Goal: Task Accomplishment & Management: Manage account settings

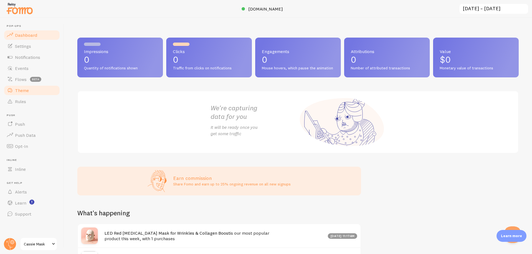
click at [29, 88] on link "Theme" at bounding box center [31, 90] width 57 height 11
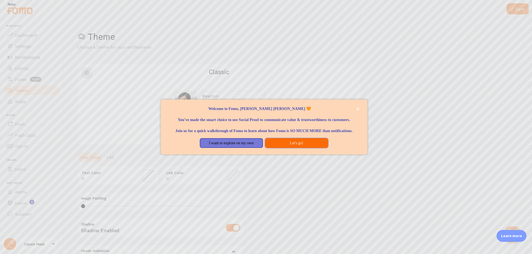
click at [305, 148] on button "Let's go!" at bounding box center [296, 143] width 63 height 10
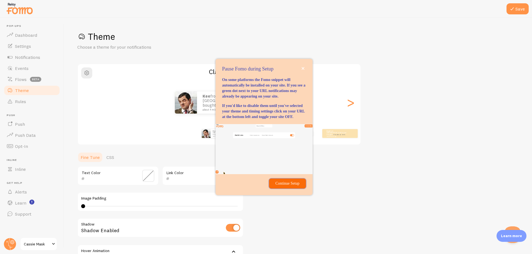
click at [289, 187] on p "Continue Setup" at bounding box center [287, 184] width 30 height 6
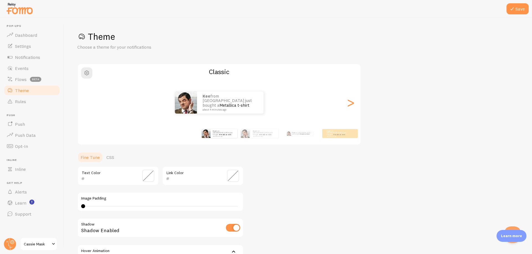
click at [40, 241] on link "Cassie Mask" at bounding box center [38, 244] width 37 height 13
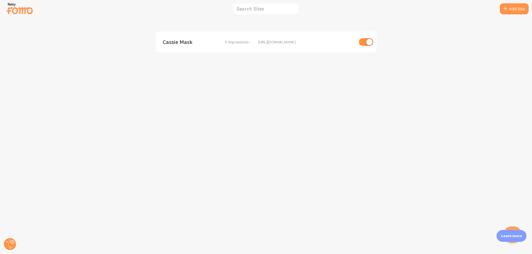
click at [12, 10] on img at bounding box center [20, 8] width 28 height 14
click at [20, 11] on img at bounding box center [20, 8] width 28 height 14
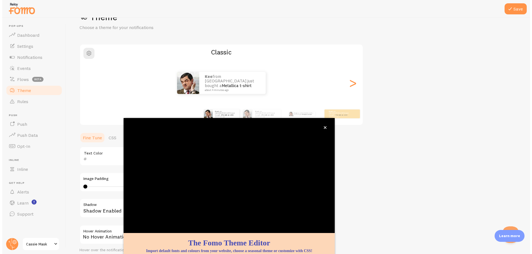
scroll to position [21, 0]
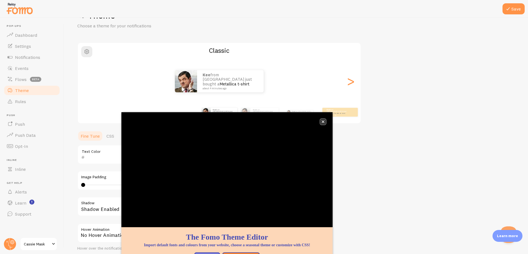
click at [323, 122] on icon "close," at bounding box center [323, 122] width 3 height 3
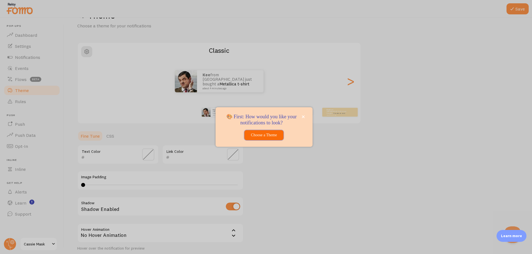
click at [268, 133] on button "Choose a Theme" at bounding box center [263, 135] width 39 height 10
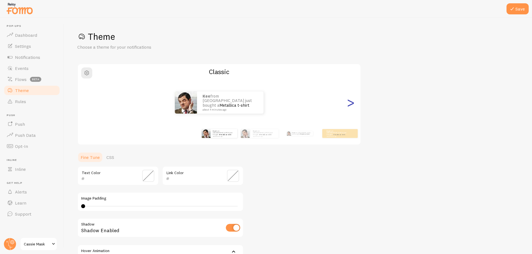
click at [354, 106] on div ">" at bounding box center [350, 103] width 7 height 40
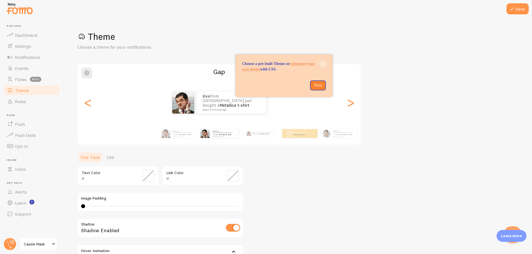
click at [322, 65] on icon "close," at bounding box center [322, 64] width 3 height 3
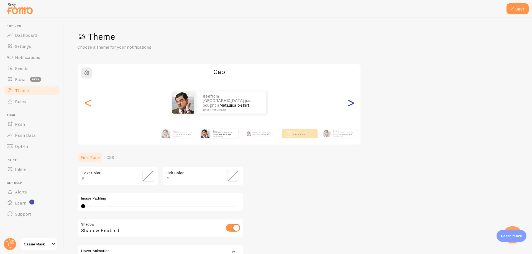
click at [350, 107] on div ">" at bounding box center [350, 103] width 7 height 40
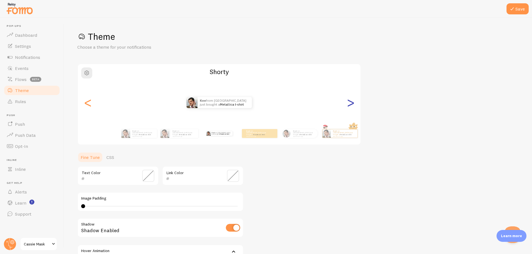
click at [349, 107] on div ">" at bounding box center [350, 103] width 7 height 40
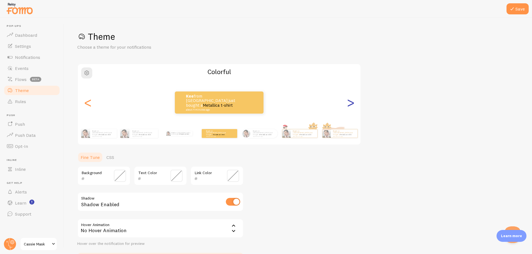
click at [349, 107] on div ">" at bounding box center [350, 103] width 7 height 40
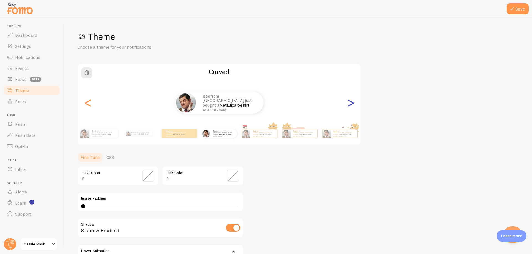
click at [349, 107] on div ">" at bounding box center [350, 103] width 7 height 40
type input "0"
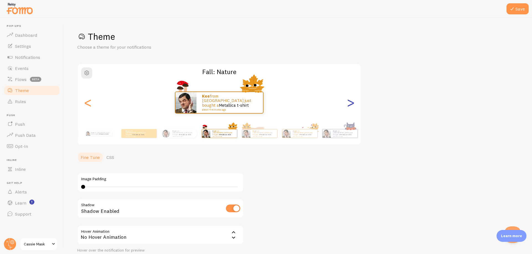
click at [349, 107] on div ">" at bounding box center [350, 103] width 7 height 40
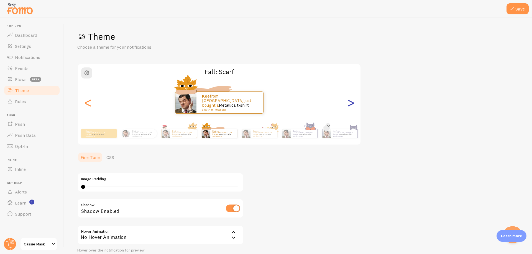
click at [349, 107] on div ">" at bounding box center [350, 103] width 7 height 40
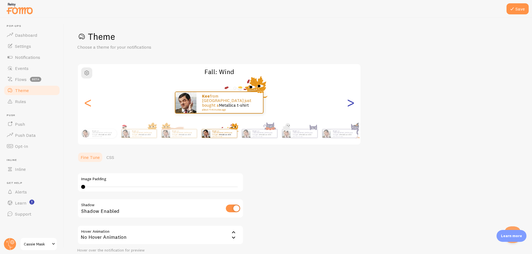
click at [349, 107] on div ">" at bounding box center [350, 103] width 7 height 40
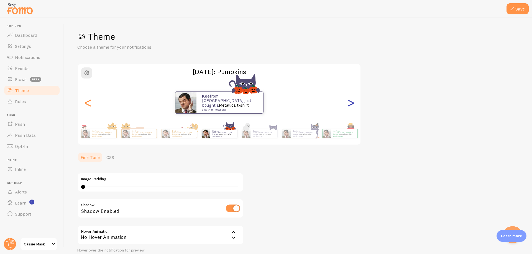
click at [349, 107] on div ">" at bounding box center [350, 103] width 7 height 40
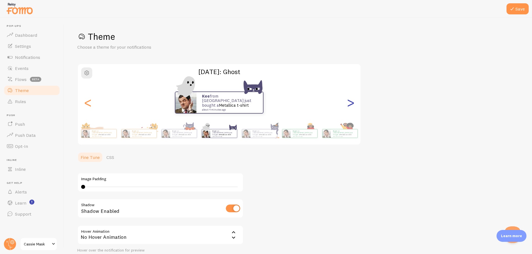
click at [349, 107] on div ">" at bounding box center [350, 103] width 7 height 40
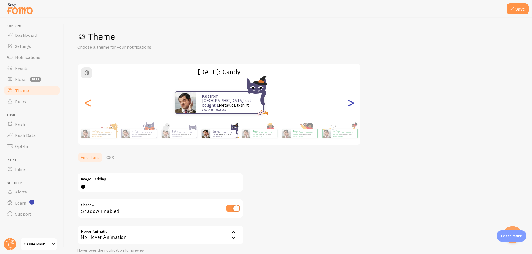
click at [348, 107] on div ">" at bounding box center [350, 103] width 7 height 40
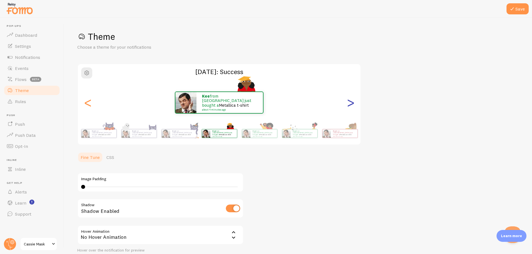
click at [348, 107] on div ">" at bounding box center [350, 103] width 7 height 40
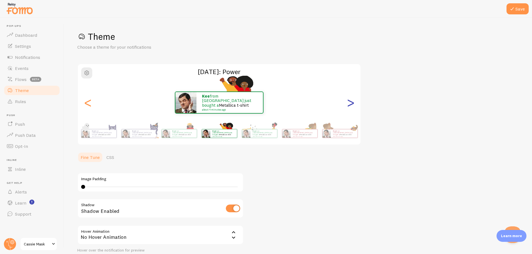
click at [348, 107] on div ">" at bounding box center [350, 103] width 7 height 40
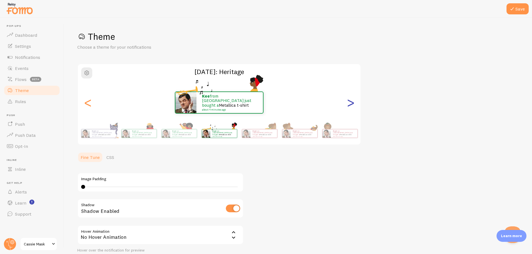
click at [348, 107] on div ">" at bounding box center [350, 103] width 7 height 40
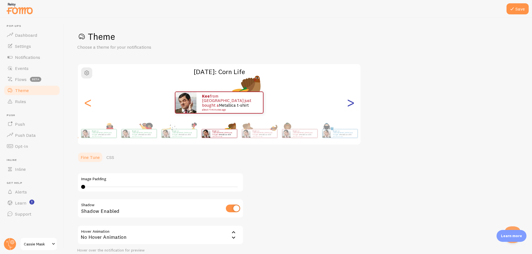
click at [348, 107] on div ">" at bounding box center [350, 103] width 7 height 40
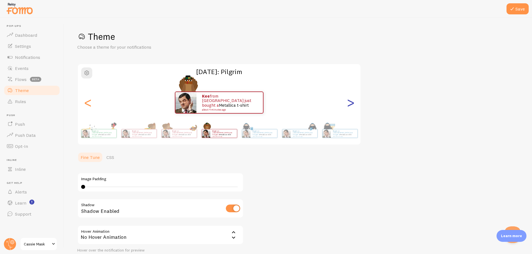
click at [348, 107] on div ">" at bounding box center [350, 103] width 7 height 40
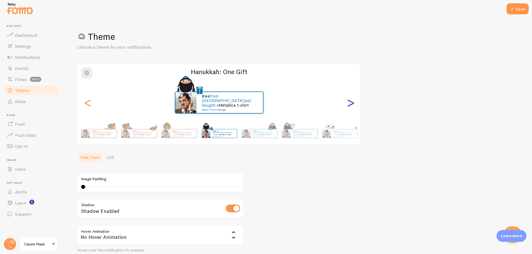
click at [349, 105] on div ">" at bounding box center [350, 103] width 7 height 40
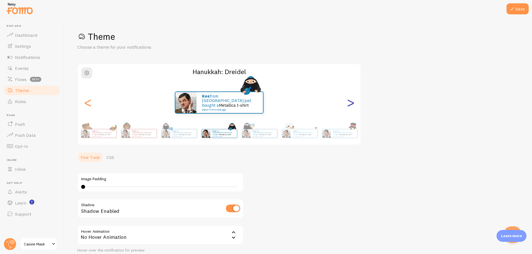
click at [351, 109] on div ">" at bounding box center [350, 103] width 7 height 40
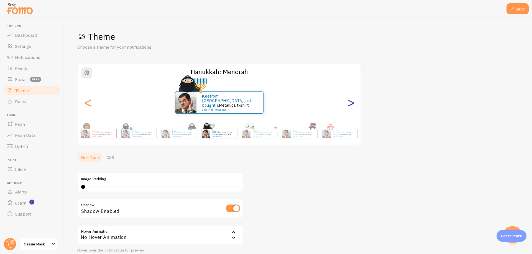
click at [350, 109] on div ">" at bounding box center [350, 103] width 7 height 40
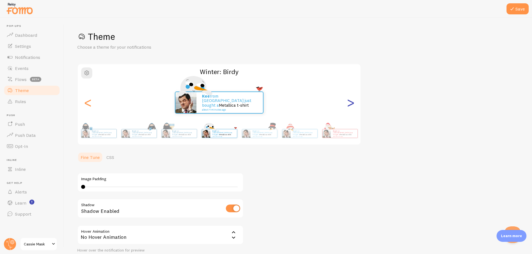
click at [350, 109] on div ">" at bounding box center [350, 103] width 7 height 40
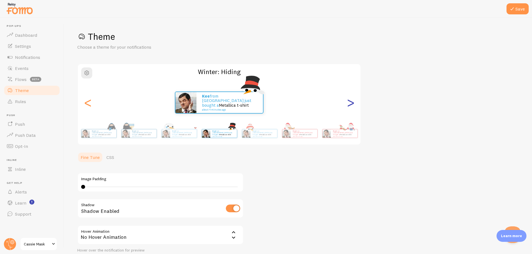
click at [350, 109] on div ">" at bounding box center [350, 103] width 7 height 40
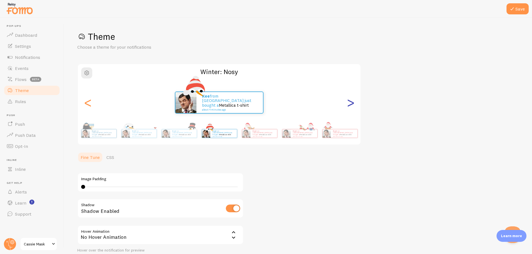
click at [349, 109] on div ">" at bounding box center [350, 103] width 7 height 40
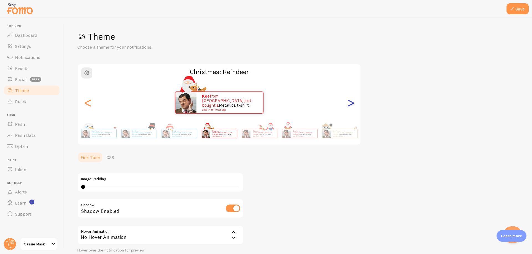
click at [349, 109] on div ">" at bounding box center [350, 103] width 7 height 40
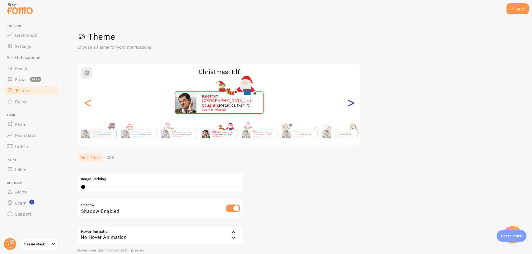
click at [349, 109] on div ">" at bounding box center [350, 103] width 7 height 40
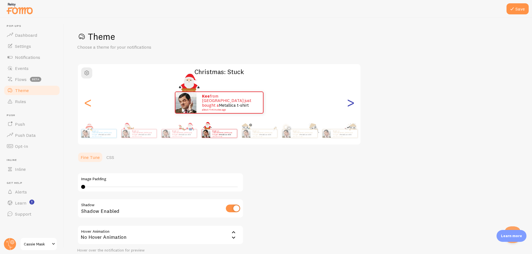
click at [349, 109] on div ">" at bounding box center [350, 103] width 7 height 40
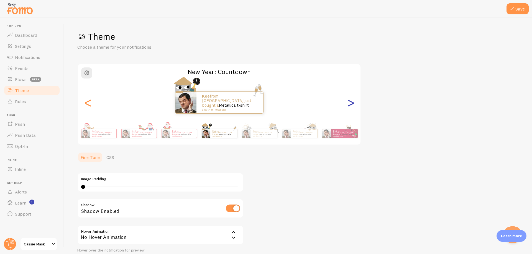
click at [349, 109] on div ">" at bounding box center [350, 103] width 7 height 40
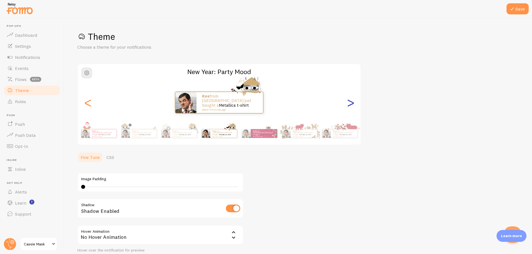
click at [349, 109] on div ">" at bounding box center [350, 103] width 7 height 40
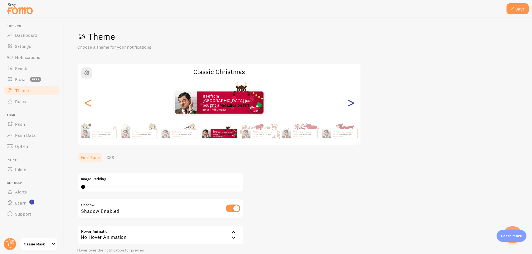
click at [349, 108] on div ">" at bounding box center [350, 103] width 7 height 40
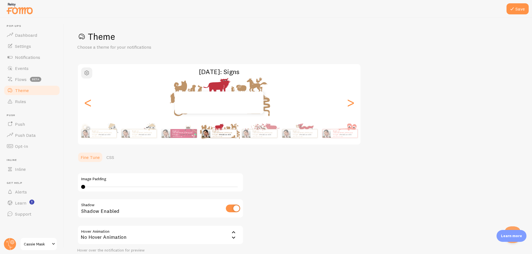
click at [86, 70] on span "button" at bounding box center [86, 73] width 7 height 7
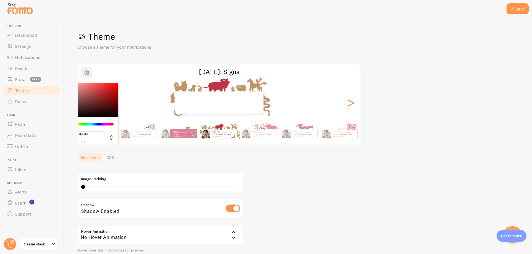
click at [86, 70] on span "button" at bounding box center [86, 73] width 7 height 7
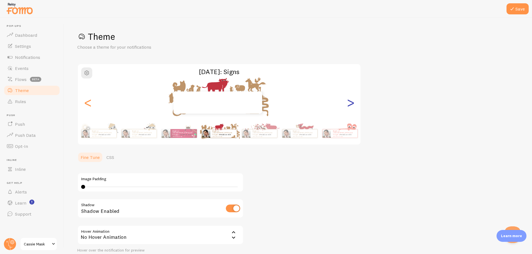
click at [352, 104] on div ">" at bounding box center [350, 103] width 7 height 40
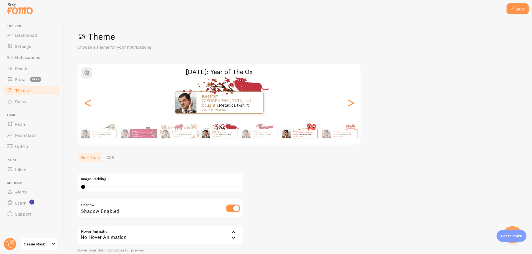
click at [289, 140] on div "Kee from Malaysia just bought a Metallica t-shirt about 4 minutes ago" at bounding box center [300, 134] width 36 height 16
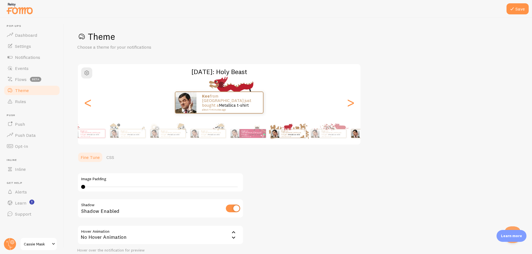
click at [299, 130] on div "Kee from Malaysia just bought a Metallica t-shirt about 4 minutes ago" at bounding box center [292, 134] width 27 height 8
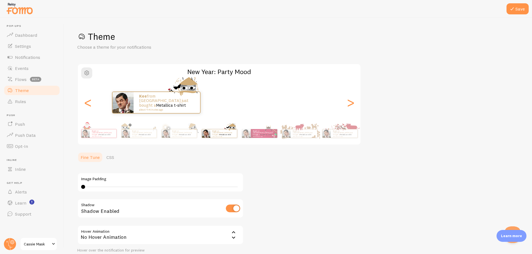
click at [235, 119] on div "Kee from Malaysia just bought a Metallica t-shirt about 4 minutes ago Kee from …" at bounding box center [219, 103] width 282 height 40
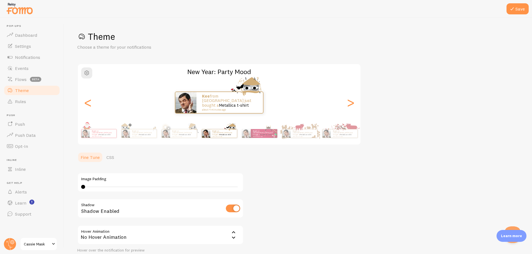
click at [273, 120] on div "Kee from Malaysia just bought a Metallica t-shirt about 4 minutes ago Kee from …" at bounding box center [219, 103] width 282 height 40
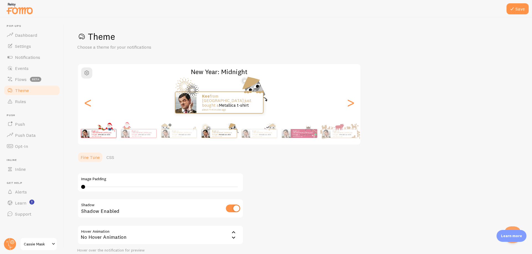
click at [89, 137] on div "Kee from Malaysia just bought a Metallica t-shirt about 4 minutes ago" at bounding box center [102, 134] width 27 height 8
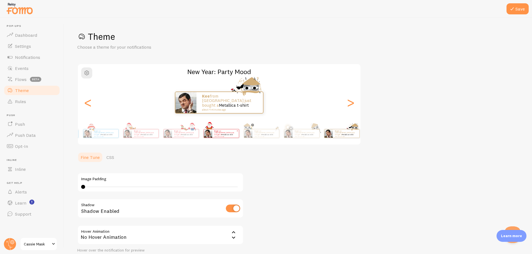
click at [212, 131] on img at bounding box center [208, 134] width 8 height 8
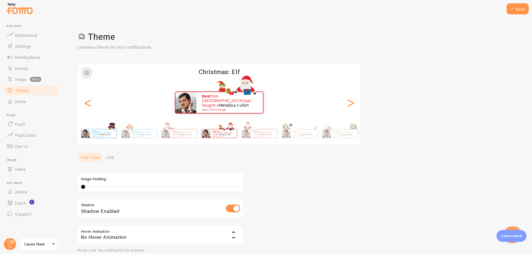
click at [110, 135] on link "Metallica t-shirt" at bounding box center [105, 135] width 12 height 2
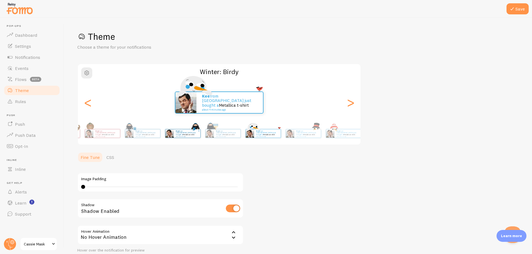
click at [200, 136] on div "Kee from Malaysia just bought a Metallica t-shirt about 4 minutes ago" at bounding box center [187, 134] width 27 height 8
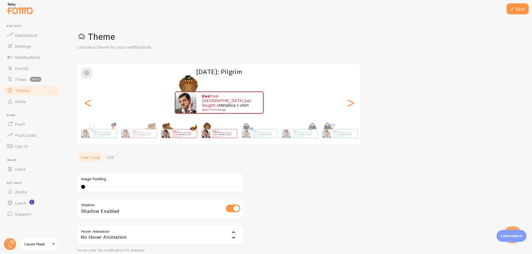
click at [197, 136] on div "Kee from Malaysia just bought a Metallica t-shirt about 4 minutes ago" at bounding box center [179, 134] width 36 height 16
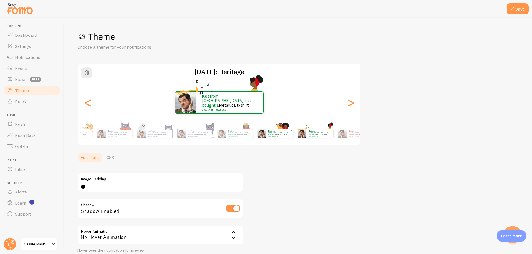
click at [280, 136] on div "Kee from Malaysia just bought a Metallica t-shirt about 4 minutes ago" at bounding box center [279, 134] width 27 height 8
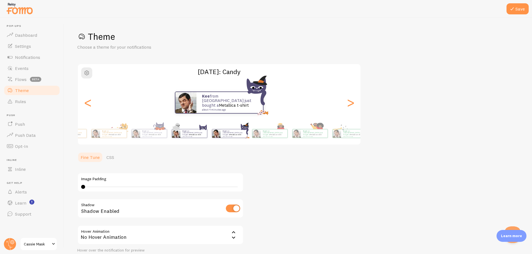
click at [207, 133] on div "Kee from Malaysia just bought a Metallica t-shirt about 4 minutes ago" at bounding box center [189, 134] width 36 height 16
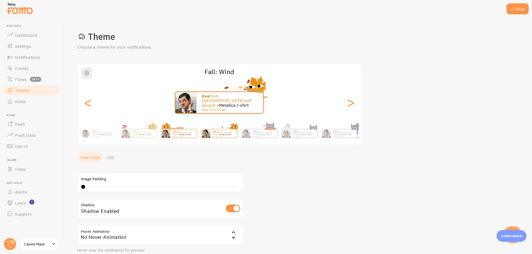
click at [194, 132] on p "Kee from Malaysia just bought a Metallica t-shirt about 4 minutes ago" at bounding box center [183, 133] width 22 height 7
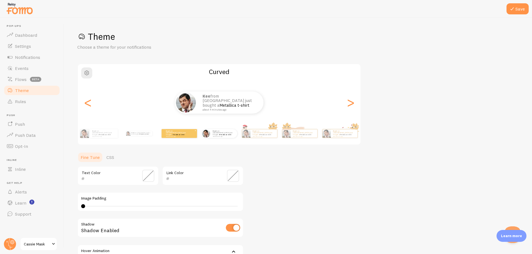
click at [193, 136] on div "Kee from Malaysia just bought a Metallica t-shirt about 4 minutes ago" at bounding box center [178, 133] width 35 height 9
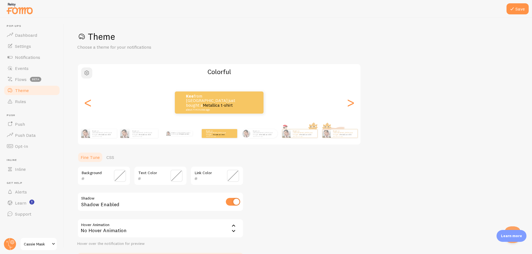
click at [91, 73] on button "button" at bounding box center [86, 73] width 11 height 11
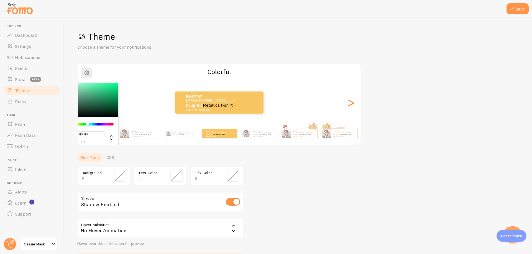
click at [87, 124] on div "Chrome color picker" at bounding box center [91, 124] width 44 height 3
click at [86, 75] on span "button" at bounding box center [86, 73] width 7 height 7
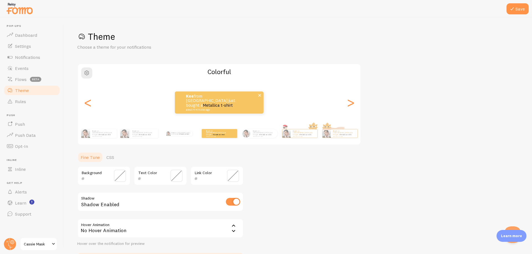
click at [215, 103] on link "Metallica t-shirt" at bounding box center [218, 105] width 30 height 5
click at [89, 71] on span "button" at bounding box center [86, 73] width 7 height 7
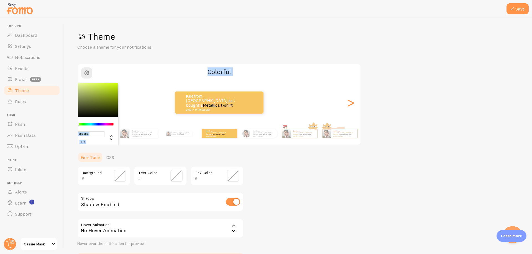
drag, startPoint x: 86, startPoint y: 125, endPoint x: 77, endPoint y: 122, distance: 9.4
click at [77, 122] on div "#FFFFFF hex 255 r 255 g 255 b 69 h 0% s 100% l Colorful Kee from Malaysia just …" at bounding box center [219, 105] width 284 height 82
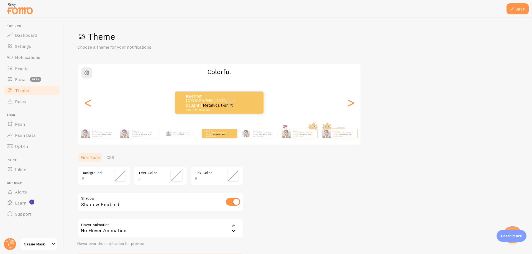
click at [81, 123] on div "Chrome color picker" at bounding box center [91, 124] width 44 height 3
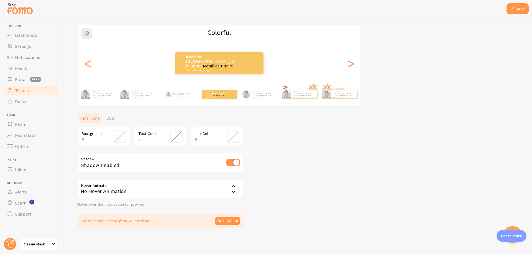
scroll to position [40, 0]
click at [519, 7] on button "Save" at bounding box center [517, 8] width 22 height 11
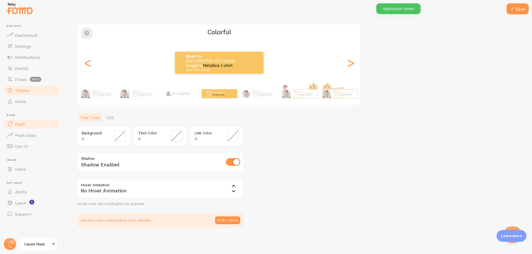
click at [37, 128] on link "Push" at bounding box center [31, 124] width 57 height 11
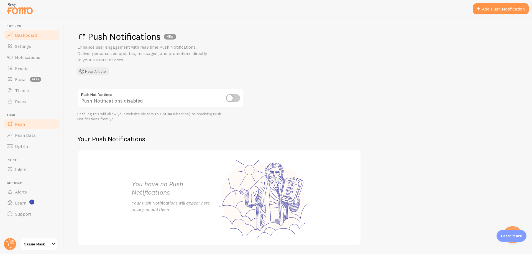
click at [38, 39] on link "Dashboard" at bounding box center [31, 35] width 57 height 11
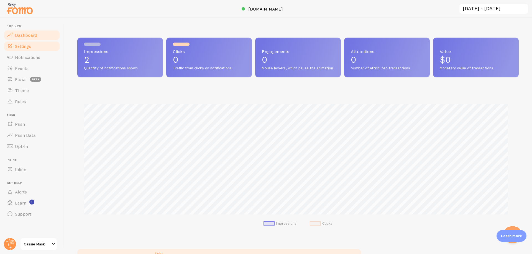
scroll to position [145, 437]
click at [27, 46] on span "Settings" at bounding box center [23, 46] width 16 height 6
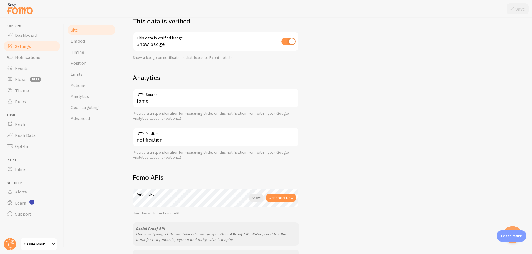
scroll to position [158, 0]
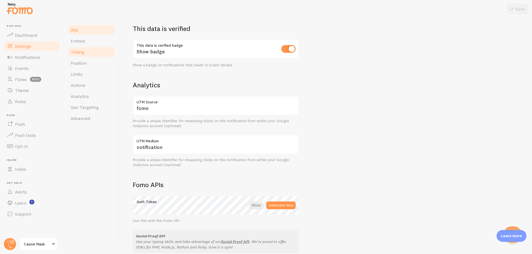
click at [87, 52] on link "Timing" at bounding box center [91, 52] width 48 height 11
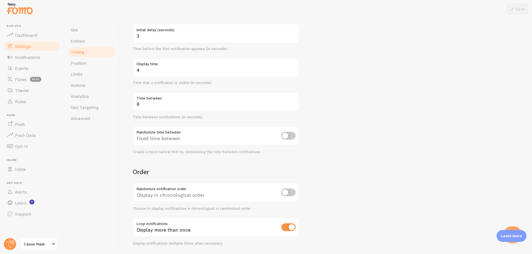
scroll to position [55, 0]
click at [87, 66] on link "Position" at bounding box center [91, 63] width 48 height 11
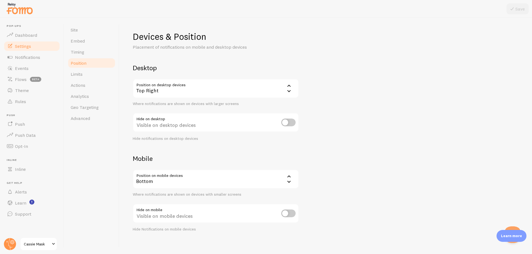
click at [290, 121] on input "checkbox" at bounding box center [288, 123] width 14 height 8
click at [292, 120] on input "checkbox" at bounding box center [288, 123] width 14 height 8
checkbox input "false"
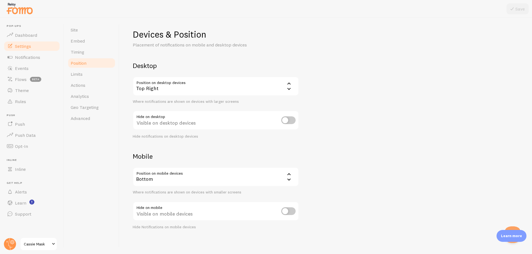
scroll to position [4, 0]
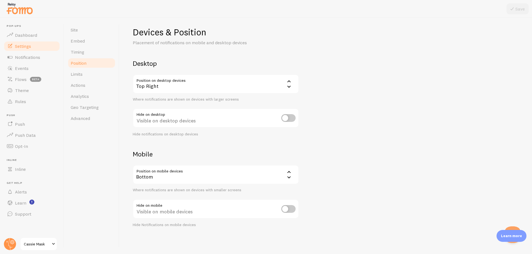
click at [186, 169] on div "Bottom" at bounding box center [216, 174] width 166 height 19
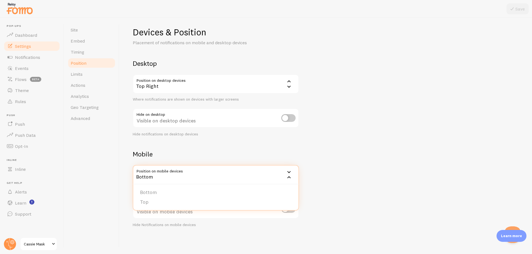
click at [212, 145] on div "Devices & Position Placement of notifications on mobile and desktop devices Des…" at bounding box center [326, 127] width 386 height 201
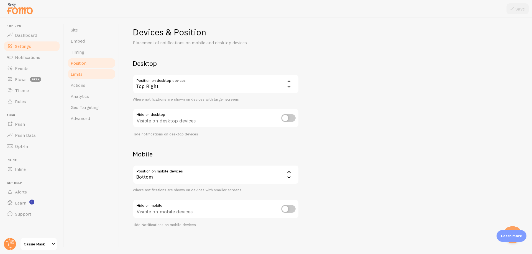
click at [101, 77] on link "Limits" at bounding box center [91, 74] width 48 height 11
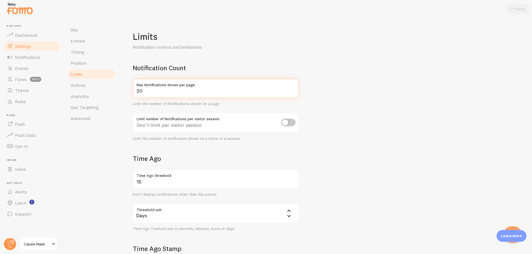
click at [147, 93] on input "20" at bounding box center [216, 88] width 166 height 19
click at [141, 89] on input "20" at bounding box center [216, 88] width 166 height 19
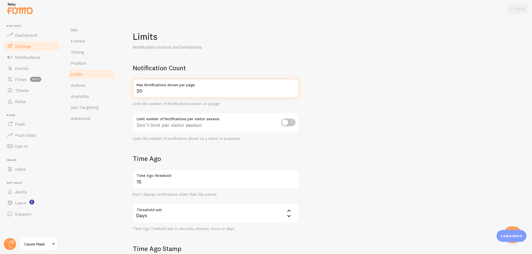
click at [141, 89] on input "20" at bounding box center [216, 88] width 166 height 19
click at [238, 89] on input "5" at bounding box center [216, 88] width 166 height 19
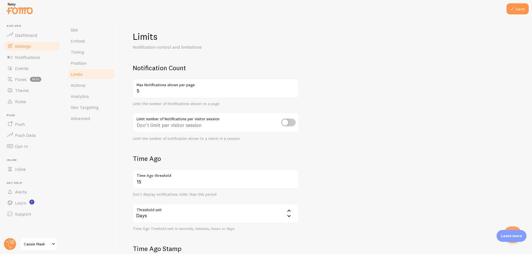
click at [254, 68] on h2 "Notification Count" at bounding box center [216, 68] width 166 height 9
click at [205, 93] on input "5" at bounding box center [216, 88] width 166 height 19
type input "20"
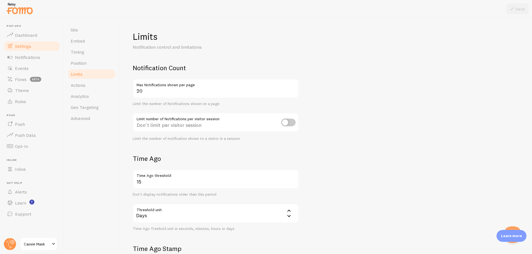
click at [258, 66] on h2 "Notification Count" at bounding box center [216, 68] width 166 height 9
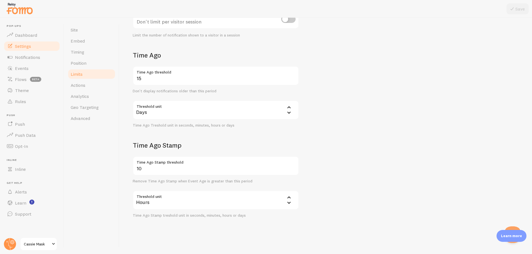
scroll to position [105, 0]
click at [100, 84] on link "Actions" at bounding box center [91, 85] width 48 height 11
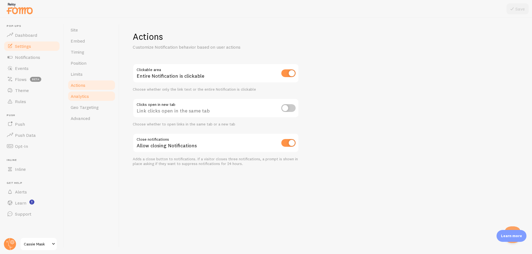
click at [95, 97] on link "Analytics" at bounding box center [91, 96] width 48 height 11
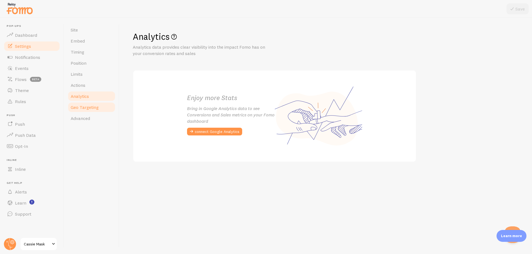
click at [94, 107] on span "Geo Targeting" at bounding box center [85, 108] width 28 height 6
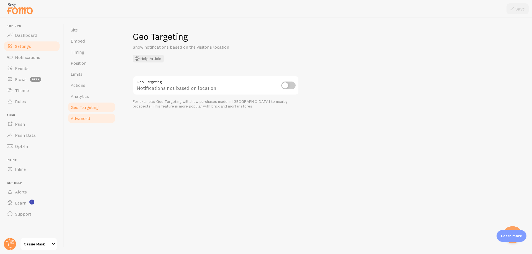
click at [110, 114] on link "Advanced" at bounding box center [91, 118] width 48 height 11
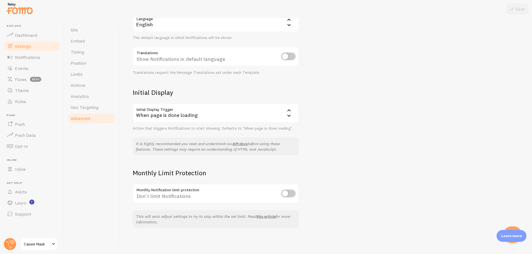
scroll to position [67, 0]
click at [37, 69] on link "Events" at bounding box center [31, 68] width 57 height 11
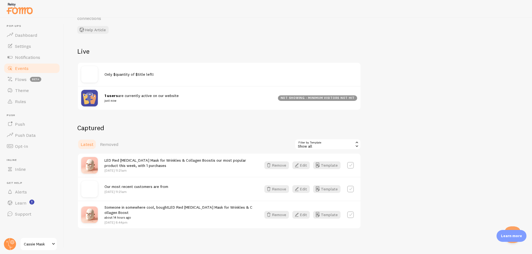
scroll to position [37, 0]
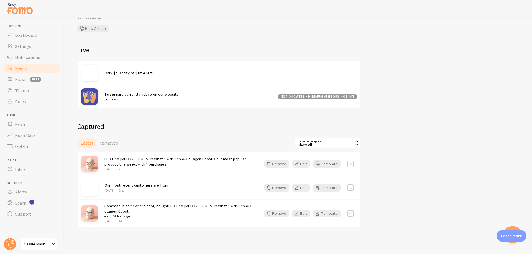
click at [356, 163] on div "Remove Edit Template" at bounding box center [309, 164] width 96 height 8
click at [353, 163] on label at bounding box center [350, 164] width 7 height 7
click at [351, 164] on label at bounding box center [350, 164] width 7 height 7
checkbox input "false"
click at [32, 92] on link "Theme" at bounding box center [31, 90] width 57 height 11
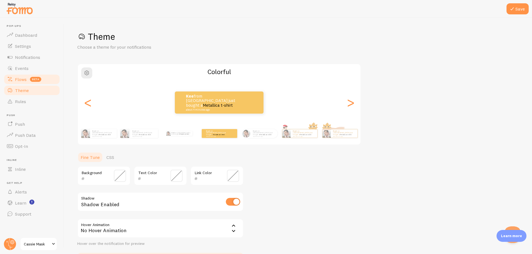
click at [34, 80] on span "beta" at bounding box center [35, 79] width 11 height 5
click at [51, 74] on link "Flows beta" at bounding box center [31, 79] width 57 height 11
click at [51, 69] on link "Events" at bounding box center [31, 68] width 57 height 11
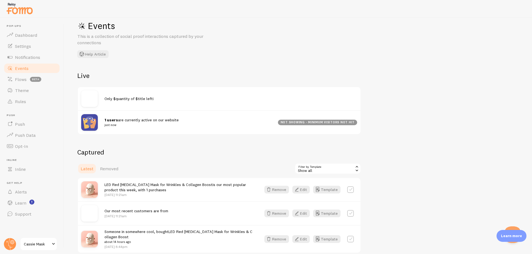
scroll to position [37, 0]
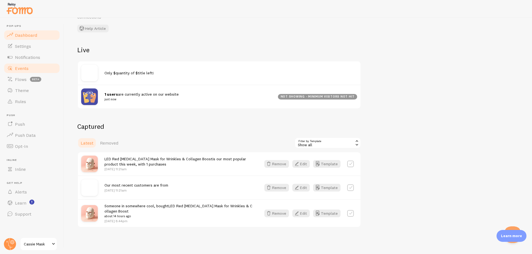
click at [42, 35] on link "Dashboard" at bounding box center [31, 35] width 57 height 11
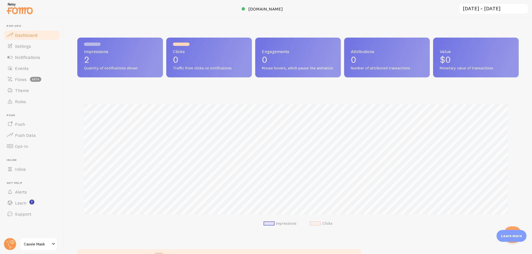
scroll to position [145, 437]
click at [32, 48] on link "Settings" at bounding box center [31, 46] width 57 height 11
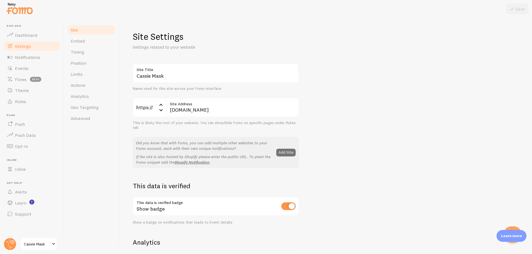
click at [67, 39] on div "Site Embed Timing Position Limits Actions Analytics Geo Targeting Advanced" at bounding box center [91, 136] width 55 height 237
click at [83, 65] on span "Position" at bounding box center [79, 63] width 16 height 6
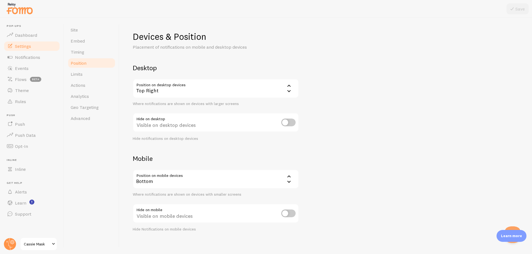
click at [174, 88] on div "Top Right" at bounding box center [216, 88] width 166 height 19
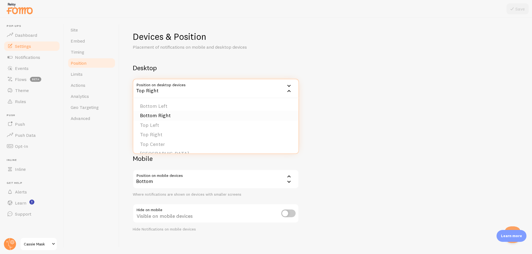
click at [176, 115] on li "Bottom Right" at bounding box center [215, 116] width 165 height 10
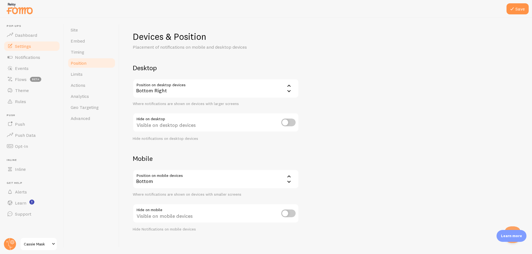
click at [290, 124] on input "checkbox" at bounding box center [288, 123] width 14 height 8
click at [298, 128] on div "Hidden on desktop devices" at bounding box center [216, 123] width 166 height 20
click at [295, 126] on input "checkbox" at bounding box center [288, 123] width 14 height 8
checkbox input "false"
click at [519, 7] on button "Save" at bounding box center [517, 8] width 22 height 11
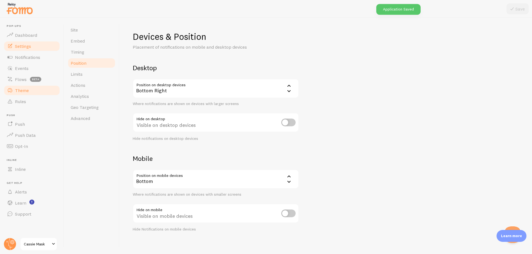
click at [38, 95] on link "Theme" at bounding box center [31, 90] width 57 height 11
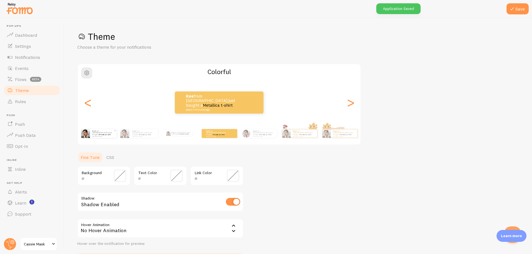
click at [106, 138] on div "Kee from Malaysia just bought a Metallica t-shirt about 4 minutes ago" at bounding box center [103, 133] width 27 height 9
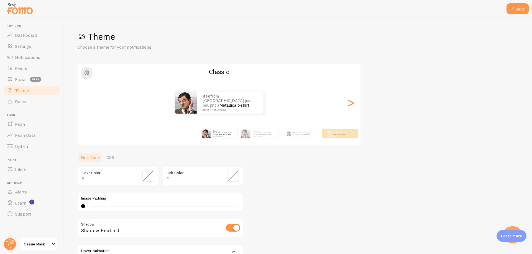
click at [150, 176] on span at bounding box center [148, 176] width 12 height 12
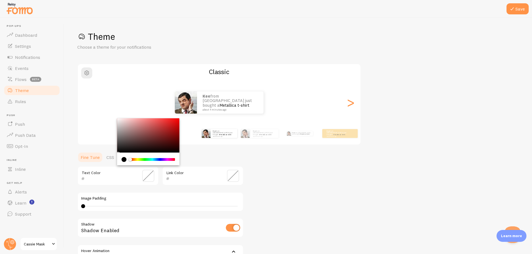
click at [124, 160] on div "current color is #000000" at bounding box center [124, 159] width 5 height 5
click at [295, 209] on div "Theme Choose a theme for your notifications Classic Kee from Malaysia just boug…" at bounding box center [297, 162] width 441 height 263
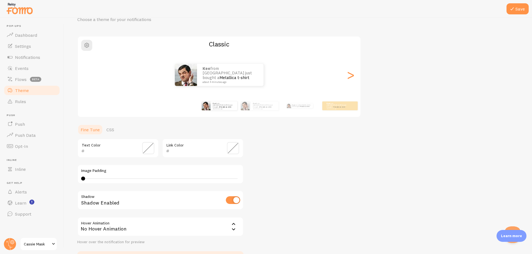
scroll to position [55, 0]
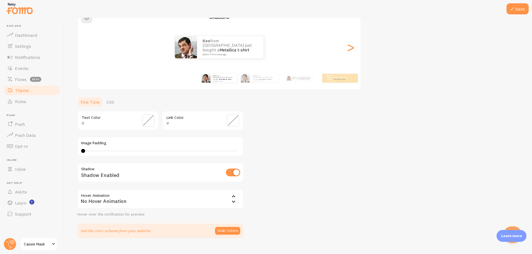
click at [233, 174] on input "checkbox" at bounding box center [233, 173] width 14 height 8
checkbox input "true"
click at [158, 200] on div "No Hover Animation" at bounding box center [160, 199] width 166 height 19
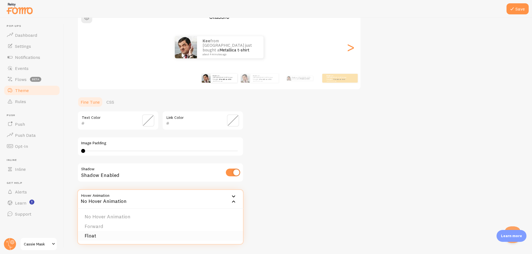
click at [92, 234] on li "Float" at bounding box center [160, 237] width 165 height 10
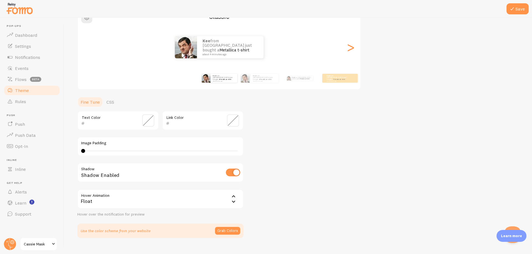
click at [117, 203] on div "Float" at bounding box center [160, 199] width 166 height 19
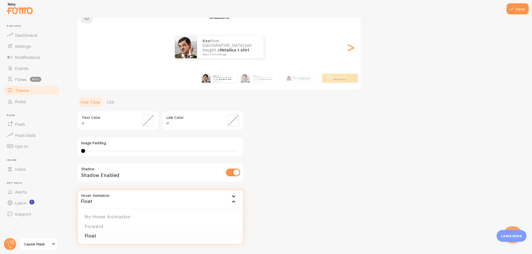
click at [104, 234] on li "Float" at bounding box center [160, 237] width 165 height 10
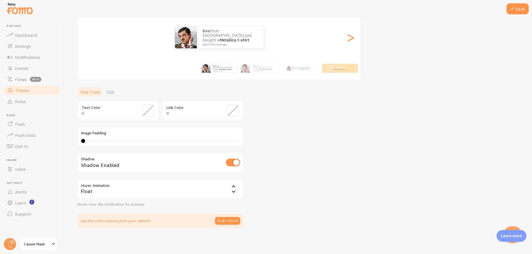
scroll to position [66, 0]
click at [514, 11] on icon at bounding box center [511, 9] width 7 height 7
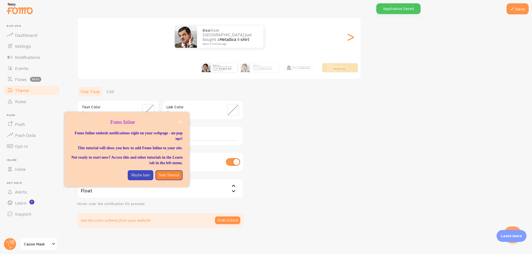
click at [322, 141] on div "Theme Choose a theme for your notifications Classic Kee from Malaysia just boug…" at bounding box center [297, 96] width 441 height 263
click at [179, 119] on button "close," at bounding box center [180, 122] width 6 height 6
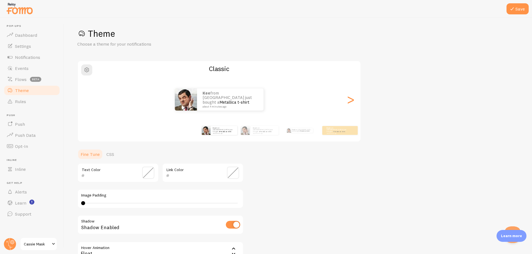
scroll to position [0, 0]
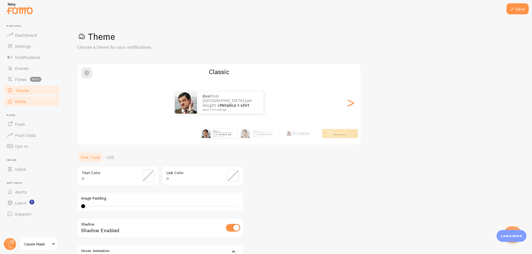
click at [26, 97] on link "Rules" at bounding box center [31, 101] width 57 height 11
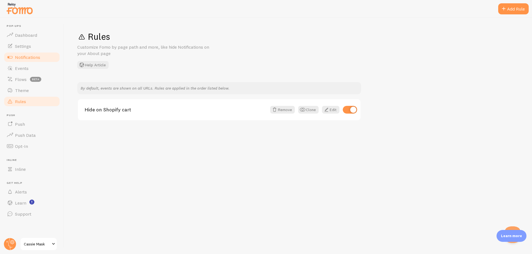
click at [46, 57] on link "Notifications" at bounding box center [31, 57] width 57 height 11
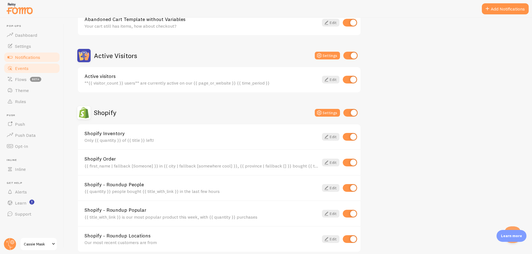
scroll to position [111, 0]
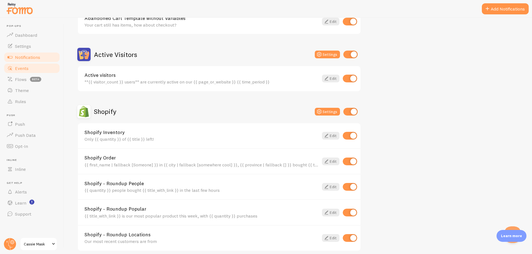
click at [46, 68] on link "Events" at bounding box center [31, 68] width 57 height 11
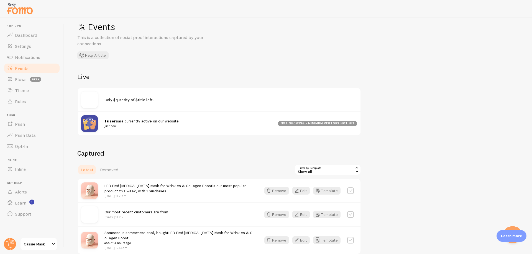
scroll to position [37, 0]
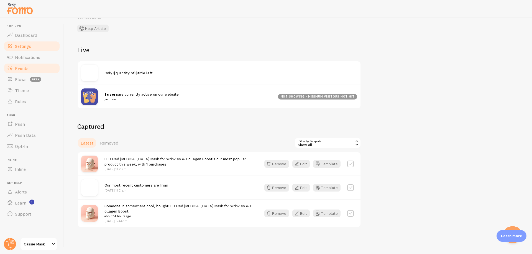
click at [35, 48] on link "Settings" at bounding box center [31, 46] width 57 height 11
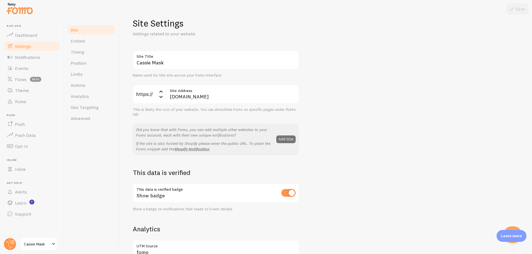
scroll to position [55, 0]
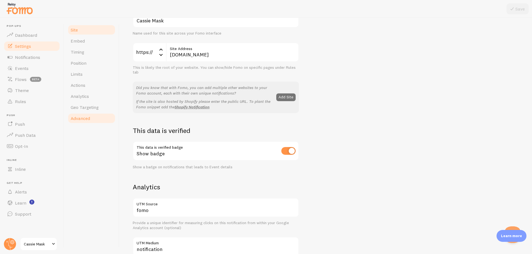
click at [89, 114] on link "Advanced" at bounding box center [91, 118] width 48 height 11
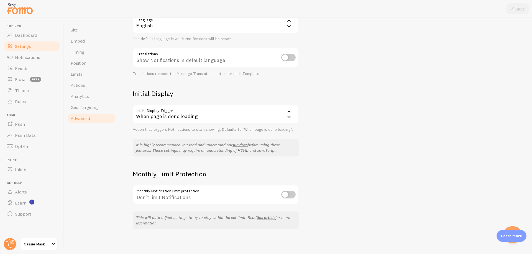
scroll to position [67, 0]
click at [152, 114] on div "When page is done loading" at bounding box center [216, 112] width 166 height 19
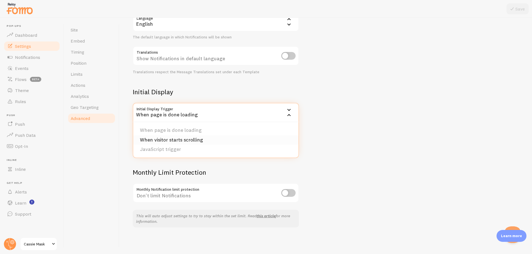
click at [159, 139] on li "When visitor starts scrolling" at bounding box center [215, 140] width 165 height 10
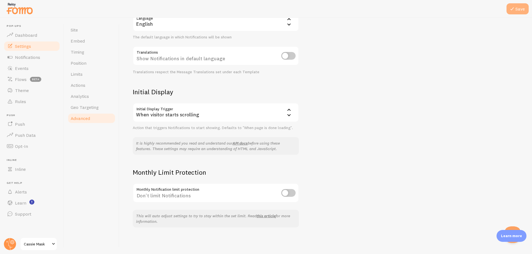
click at [519, 7] on button "Save" at bounding box center [517, 8] width 22 height 11
click at [92, 105] on span "Geo Targeting" at bounding box center [85, 108] width 28 height 6
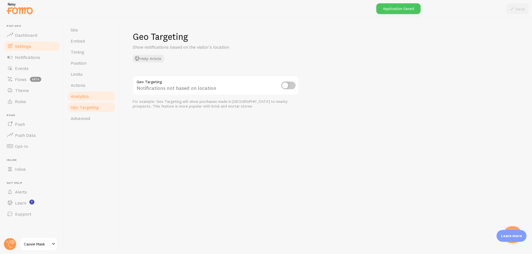
click at [92, 98] on link "Analytics" at bounding box center [91, 96] width 48 height 11
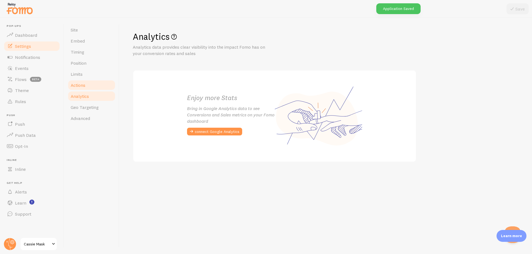
click at [92, 85] on link "Actions" at bounding box center [91, 85] width 48 height 11
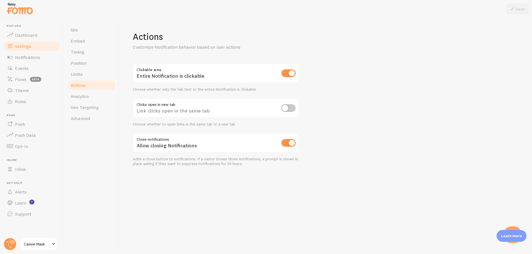
click at [289, 75] on input "checkbox" at bounding box center [288, 74] width 14 height 8
checkbox input "false"
click at [513, 10] on icon at bounding box center [511, 9] width 7 height 7
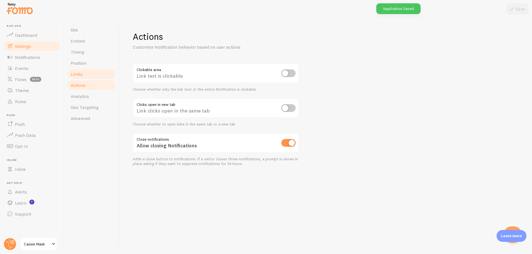
click at [81, 76] on span "Limits" at bounding box center [77, 74] width 12 height 6
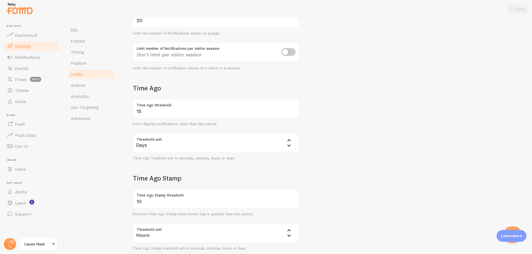
scroll to position [49, 0]
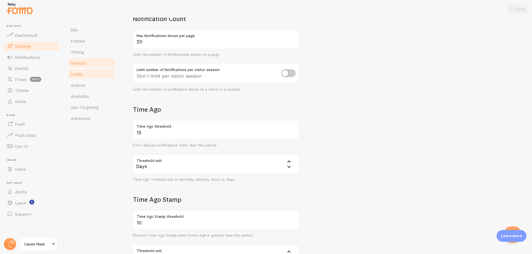
click at [104, 63] on link "Position" at bounding box center [91, 63] width 48 height 11
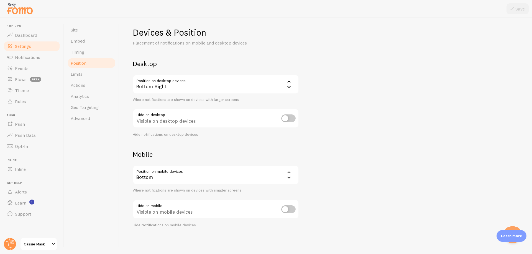
scroll to position [4, 0]
click at [84, 51] on span "Timing" at bounding box center [78, 52] width 14 height 6
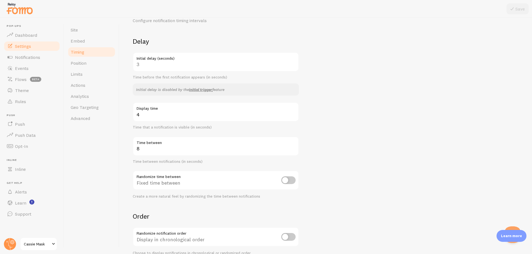
scroll to position [28, 0]
click at [147, 110] on label "Display time" at bounding box center [216, 105] width 166 height 9
click at [147, 110] on input "4" at bounding box center [216, 110] width 166 height 19
click at [147, 110] on label "Display time" at bounding box center [216, 105] width 166 height 9
click at [147, 110] on input "4" at bounding box center [216, 110] width 166 height 19
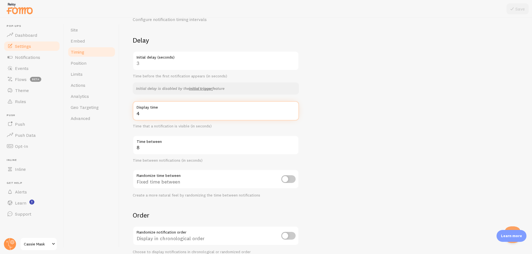
click at [147, 113] on input "4" at bounding box center [216, 110] width 166 height 19
type input "6"
click at [519, 15] on div at bounding box center [266, 9] width 532 height 18
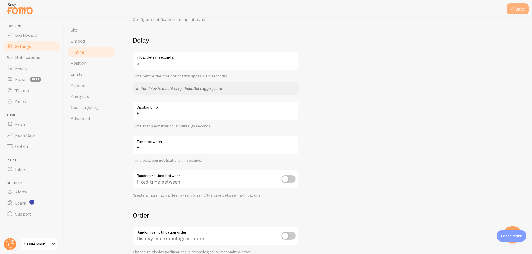
click at [516, 4] on button "Save" at bounding box center [517, 8] width 22 height 11
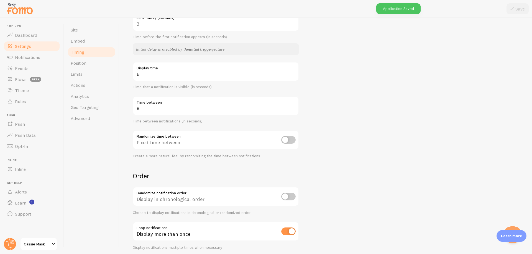
scroll to position [83, 0]
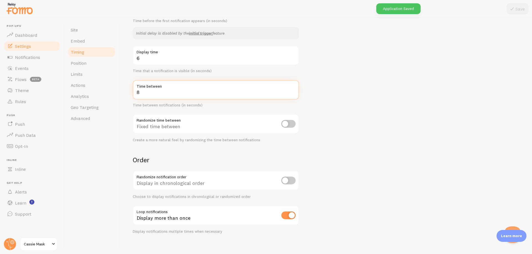
click at [150, 98] on input "8" at bounding box center [216, 89] width 166 height 19
type input "10"
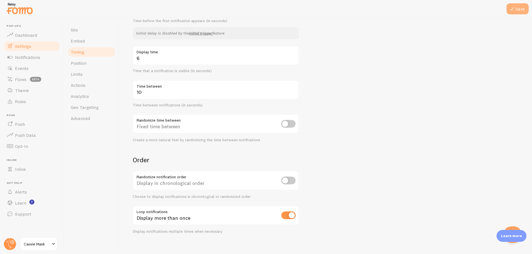
click at [514, 10] on icon at bounding box center [511, 9] width 7 height 7
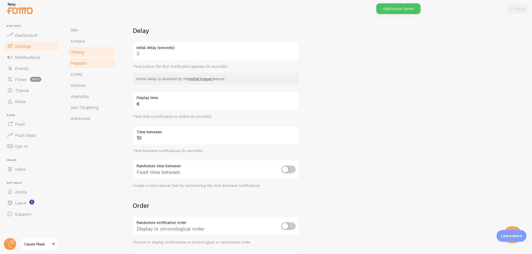
scroll to position [34, 0]
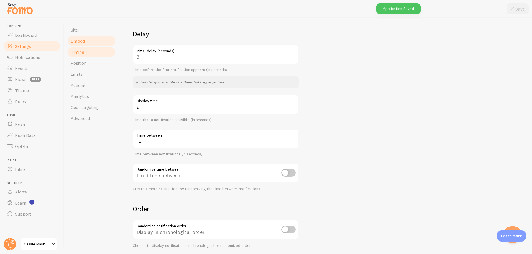
click at [84, 44] on link "Embed" at bounding box center [91, 40] width 48 height 11
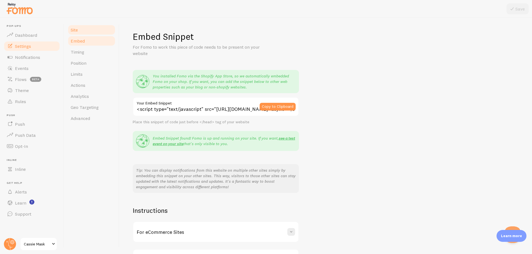
click at [76, 33] on link "Site" at bounding box center [91, 29] width 48 height 11
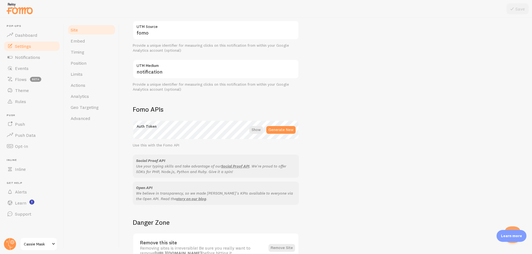
scroll to position [158, 0]
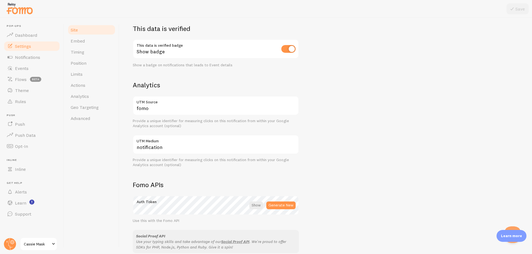
click at [292, 53] on input "checkbox" at bounding box center [288, 49] width 14 height 8
checkbox input "false"
click at [519, 8] on button "Save" at bounding box center [517, 8] width 22 height 11
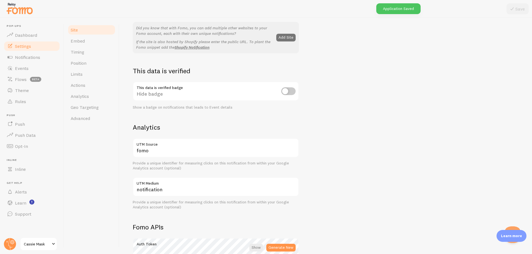
scroll to position [0, 0]
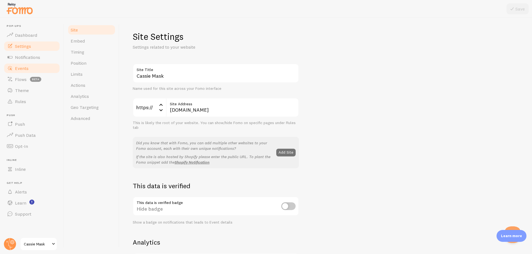
click at [30, 66] on link "Events" at bounding box center [31, 68] width 57 height 11
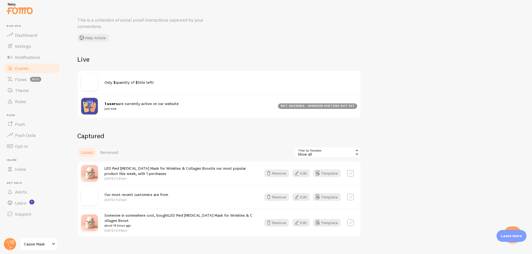
scroll to position [37, 0]
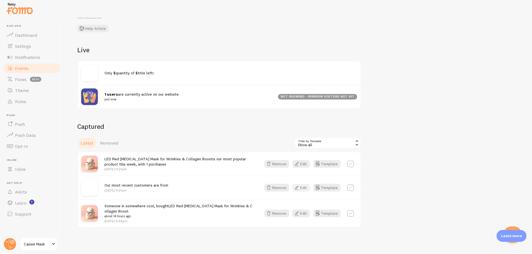
click at [304, 189] on button "Edit" at bounding box center [300, 188] width 17 height 8
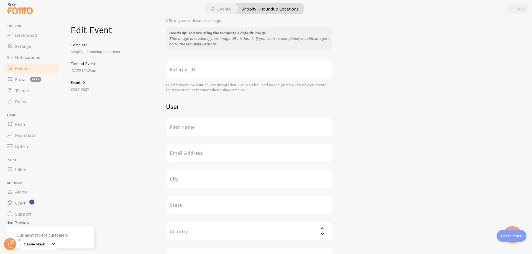
scroll to position [138, 0]
click at [30, 70] on link "Events" at bounding box center [31, 68] width 57 height 11
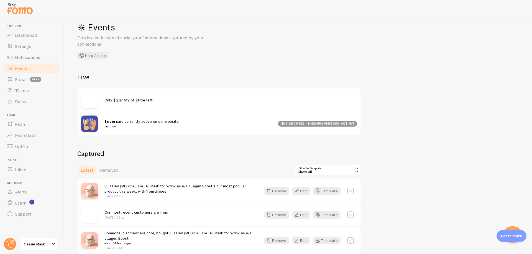
scroll to position [37, 0]
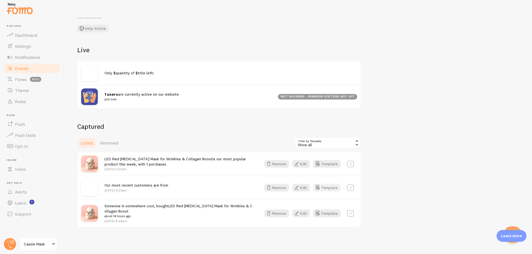
click at [323, 188] on button "Template" at bounding box center [326, 188] width 27 height 8
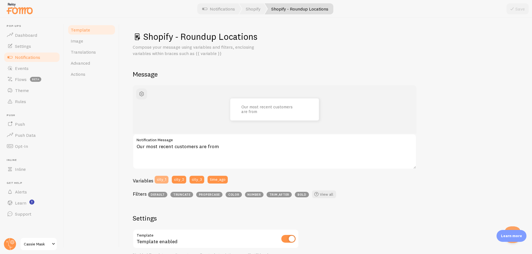
click at [160, 179] on button "city_1" at bounding box center [162, 180] width 14 height 8
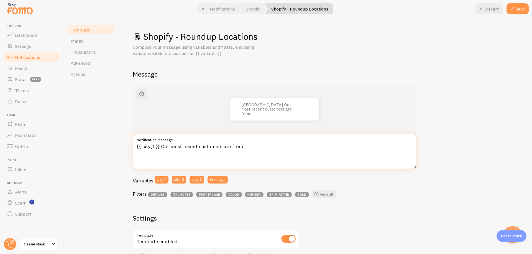
drag, startPoint x: 161, startPoint y: 149, endPoint x: 133, endPoint y: 147, distance: 28.6
click at [133, 147] on textarea "{{ city_1 }} Our most recent customers are from" at bounding box center [275, 151] width 284 height 35
click at [230, 151] on textarea "Our most recent customers are from" at bounding box center [275, 151] width 284 height 35
click at [230, 144] on textarea "Our most recent customers are from" at bounding box center [275, 151] width 284 height 35
click at [137, 145] on textarea "Our most recent customers are from" at bounding box center [275, 151] width 284 height 35
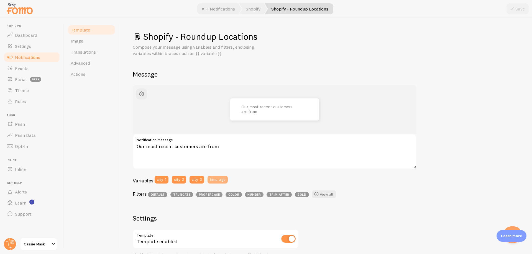
click at [217, 182] on button "time_ago" at bounding box center [217, 180] width 20 height 8
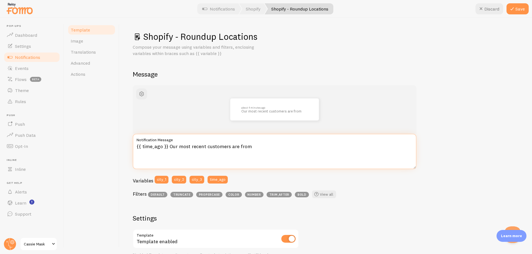
click at [260, 146] on textarea "{{ time_ago }} Our most recent customers are from" at bounding box center [275, 151] width 284 height 35
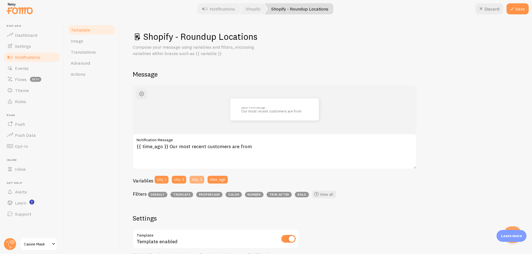
click at [199, 181] on button "city_3" at bounding box center [196, 180] width 15 height 8
type textarea "{{ time_ago }} Our most recent customers are from {{ city_3 }}"
click at [326, 194] on link "View all" at bounding box center [324, 195] width 24 height 8
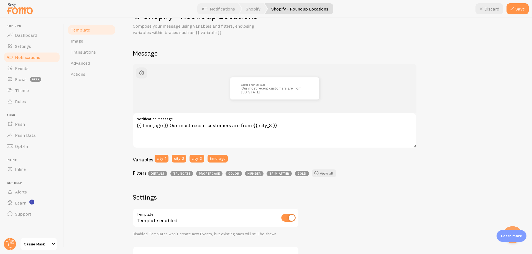
scroll to position [21, 0]
click at [515, 10] on icon at bounding box center [511, 9] width 7 height 7
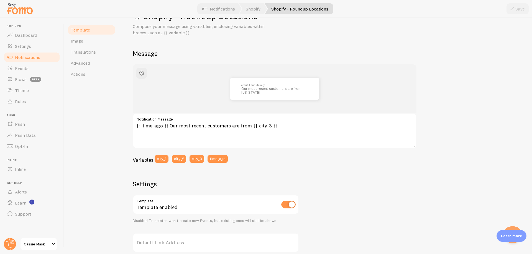
click at [41, 56] on link "Notifications" at bounding box center [31, 57] width 57 height 11
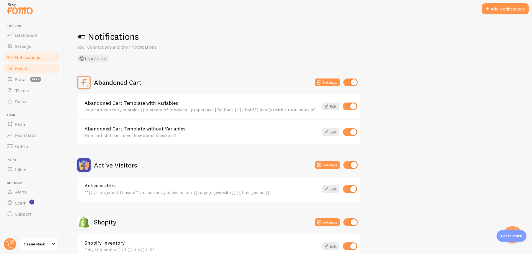
click at [34, 69] on link "Events" at bounding box center [31, 68] width 57 height 11
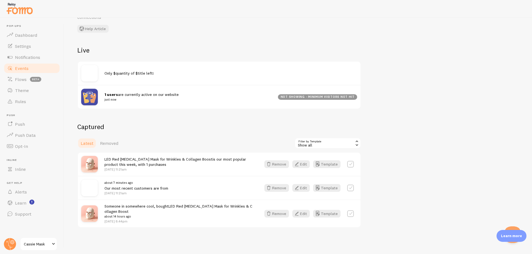
scroll to position [37, 0]
click at [307, 192] on button "Edit" at bounding box center [300, 188] width 17 height 8
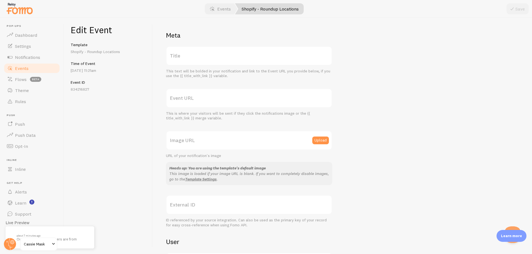
click at [52, 246] on span at bounding box center [53, 244] width 7 height 7
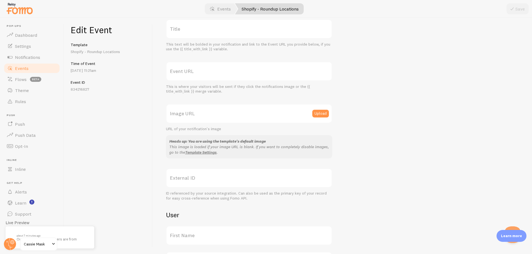
scroll to position [28, 0]
click at [55, 243] on span at bounding box center [53, 244] width 7 height 7
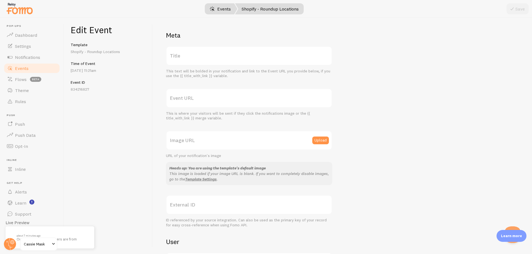
click at [221, 13] on link "Events" at bounding box center [220, 8] width 34 height 11
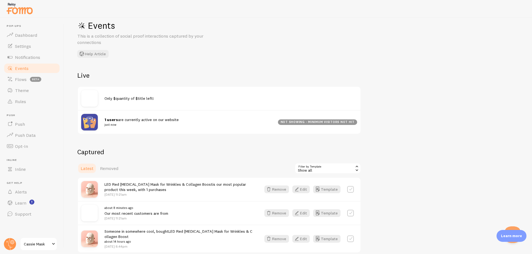
scroll to position [37, 0]
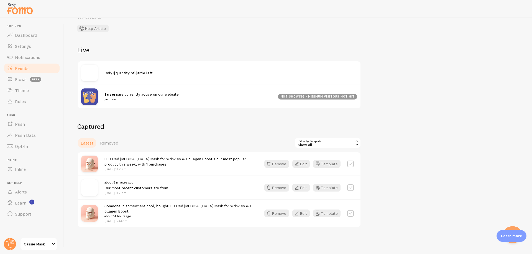
click at [351, 187] on label at bounding box center [350, 188] width 7 height 7
checkbox input "true"
click at [302, 190] on button "Edit" at bounding box center [300, 188] width 17 height 8
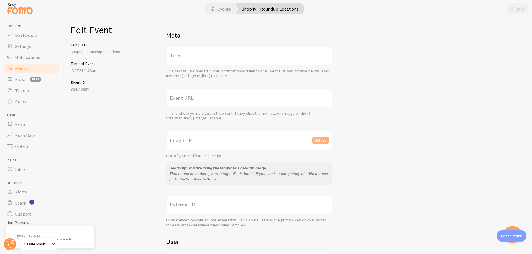
click at [323, 140] on button "Upload" at bounding box center [320, 141] width 17 height 8
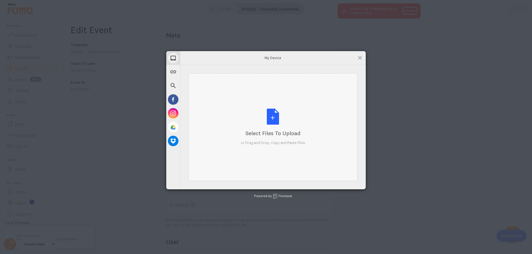
click at [278, 124] on div "Select Files to Upload or Drag and Drop, Copy and Paste Files" at bounding box center [273, 127] width 64 height 37
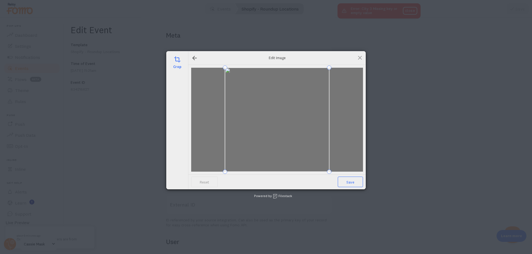
click at [348, 181] on span "Save" at bounding box center [350, 182] width 25 height 11
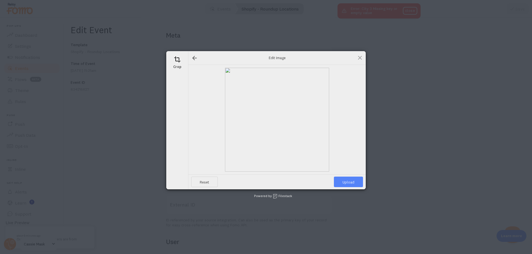
click at [344, 184] on span "Upload" at bounding box center [348, 182] width 29 height 11
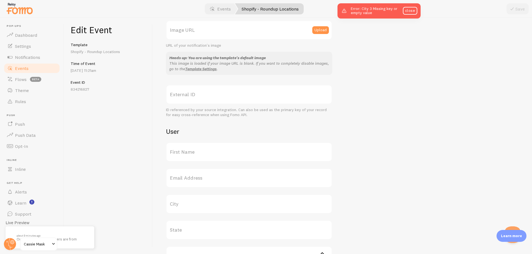
scroll to position [111, 0]
click at [509, 228] on button "Open Beacon popover" at bounding box center [511, 234] width 17 height 17
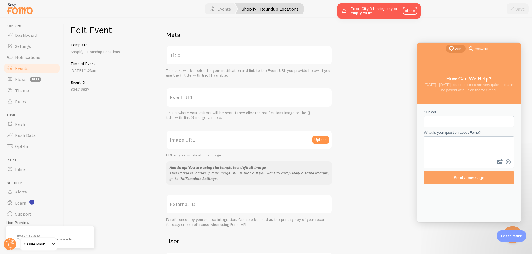
scroll to position [0, 0]
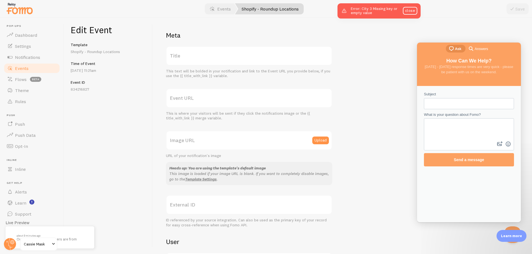
click at [514, 8] on div "Save" at bounding box center [517, 8] width 22 height 11
click at [428, 35] on div "Meta Title This text will be bolded in your notification and link to the Event …" at bounding box center [342, 217] width 353 height 372
click at [320, 145] on div "Upload" at bounding box center [322, 140] width 20 height 19
click at [322, 144] on button "Upload" at bounding box center [320, 141] width 17 height 8
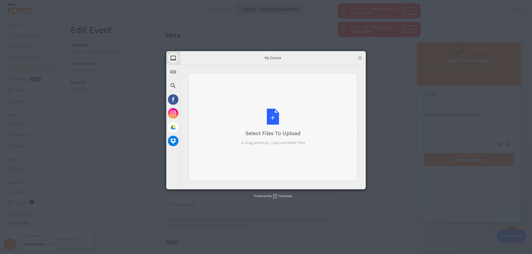
click at [265, 112] on div "Select Files to Upload or Drag and Drop, Copy and Paste Files" at bounding box center [273, 127] width 64 height 37
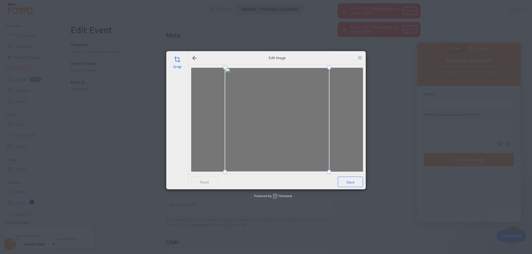
click at [348, 181] on span "Save" at bounding box center [350, 182] width 25 height 11
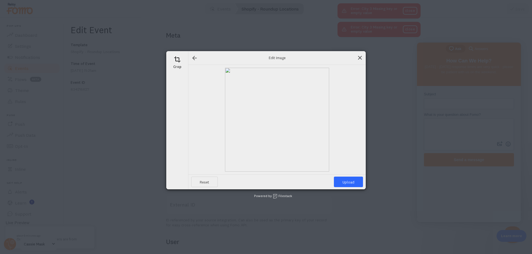
click at [360, 59] on span at bounding box center [360, 58] width 6 height 6
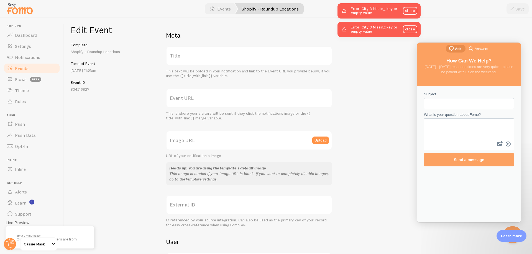
click at [24, 69] on span "Events" at bounding box center [22, 69] width 14 height 6
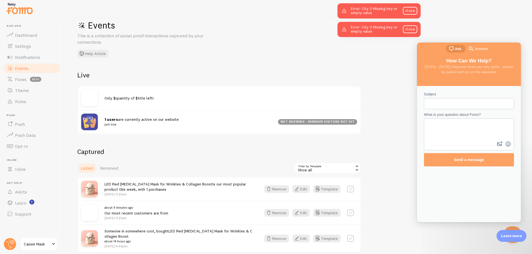
scroll to position [37, 0]
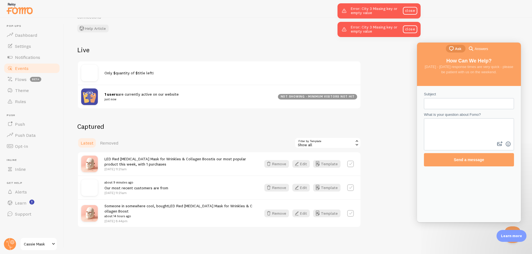
click at [54, 244] on span at bounding box center [53, 244] width 7 height 7
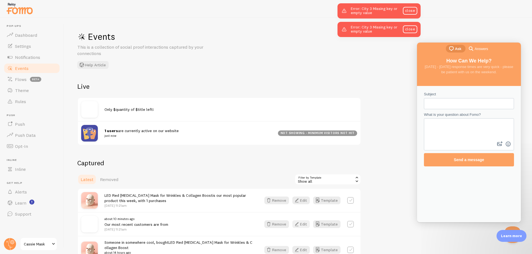
click at [304, 222] on button "Edit" at bounding box center [300, 225] width 17 height 8
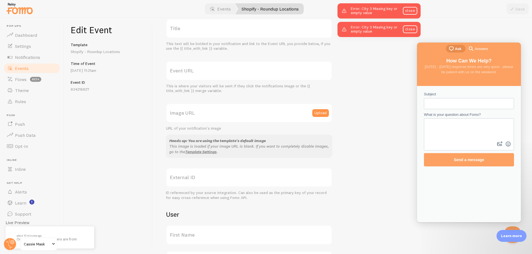
scroll to position [28, 0]
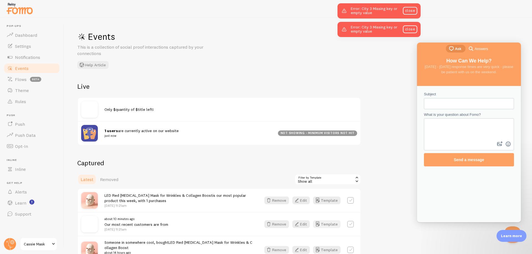
click at [333, 224] on button "Template" at bounding box center [326, 225] width 27 height 8
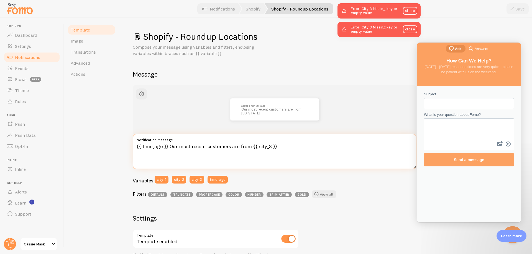
click at [259, 149] on textarea "{{ time_ago }} Our most recent customers are from {{ city_3 }}" at bounding box center [275, 151] width 284 height 35
drag, startPoint x: 277, startPoint y: 147, endPoint x: 250, endPoint y: 150, distance: 27.3
click at [250, 150] on textarea "{{ time_ago }} Our most recent customers are from {{ city_3 }}" at bounding box center [275, 151] width 284 height 35
click at [163, 180] on button "city_1" at bounding box center [162, 180] width 14 height 8
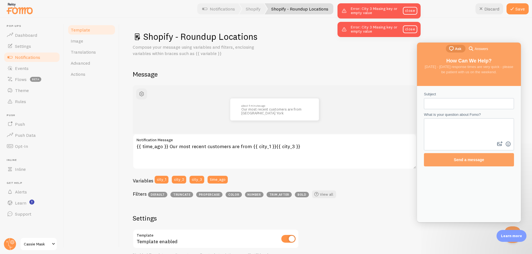
drag, startPoint x: 291, startPoint y: 141, endPoint x: 263, endPoint y: 143, distance: 28.4
click at [263, 143] on label "Notification Message" at bounding box center [275, 138] width 284 height 9
click at [263, 143] on textarea "{{ time_ago }} Our most recent customers are from {{ city_1 }}{{ city_3 }}" at bounding box center [275, 151] width 284 height 35
drag, startPoint x: 306, startPoint y: 147, endPoint x: 249, endPoint y: 148, distance: 57.0
click at [249, 148] on textarea "{{ time_ago }} Our most recent customers are from {{ city_1 }}{{ city_3 }}" at bounding box center [275, 151] width 284 height 35
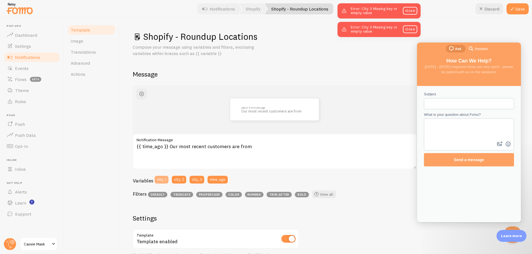
click at [161, 180] on button "city_1" at bounding box center [162, 180] width 14 height 8
type textarea "{{ time_ago }} Our most recent customers are from {{ city_1 }}"
click at [93, 44] on link "Image" at bounding box center [91, 40] width 48 height 11
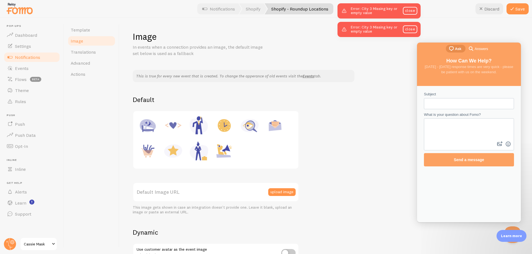
click at [223, 149] on img at bounding box center [224, 151] width 21 height 21
type input "https://fomo.com/images/widget/template_defaults/shoutout.jpg"
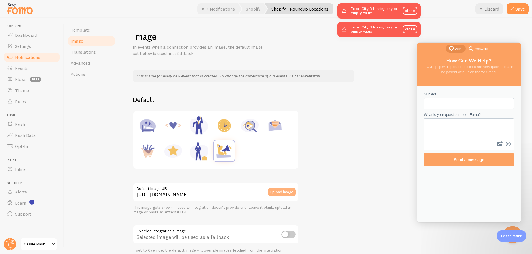
click at [285, 194] on button "upload image" at bounding box center [281, 193] width 27 height 8
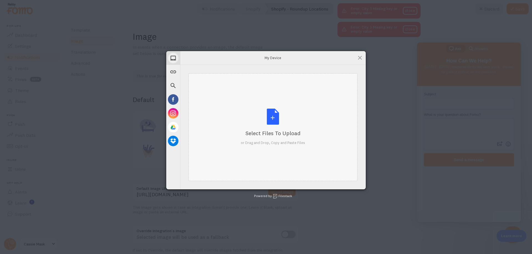
click at [263, 132] on div "Select Files to Upload" at bounding box center [273, 134] width 64 height 8
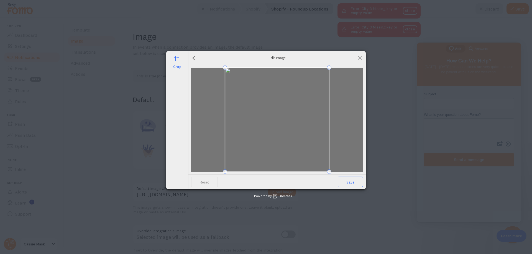
click at [358, 182] on span "Save" at bounding box center [350, 182] width 25 height 11
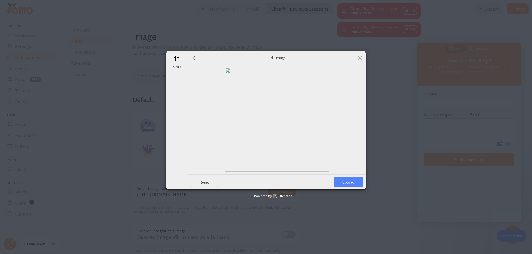
click at [346, 183] on span "Upload" at bounding box center [348, 182] width 29 height 11
type input "https://process.filestackapi.com/ApqhzE1ldTzuKSj33adqez/resize=width:170,height…"
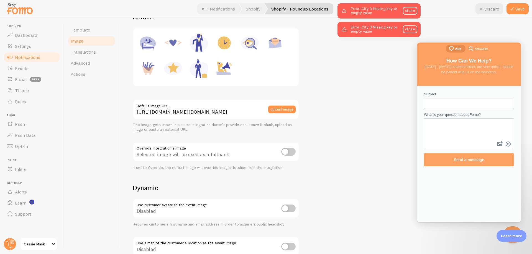
scroll to position [83, 0]
click at [284, 211] on input "checkbox" at bounding box center [288, 209] width 14 height 8
click at [289, 210] on input "checkbox" at bounding box center [288, 209] width 14 height 8
checkbox input "false"
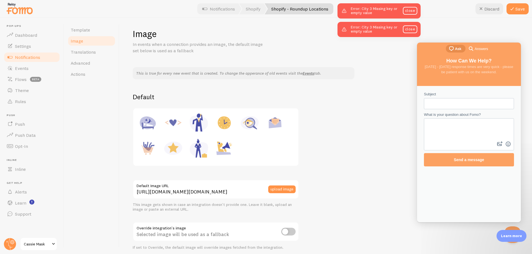
scroll to position [0, 0]
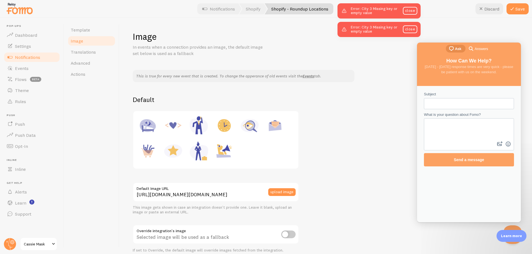
click at [510, 228] on button "Close Beacon popover" at bounding box center [511, 234] width 17 height 17
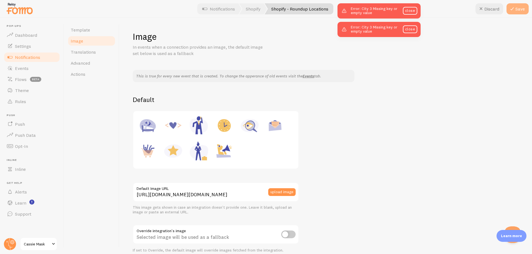
click at [521, 9] on button "Save" at bounding box center [517, 8] width 22 height 11
click at [146, 118] on img at bounding box center [147, 125] width 21 height 21
click at [226, 156] on img at bounding box center [224, 151] width 21 height 21
type input "https://fomo.com/images/widget/template_defaults/shoutout.jpg"
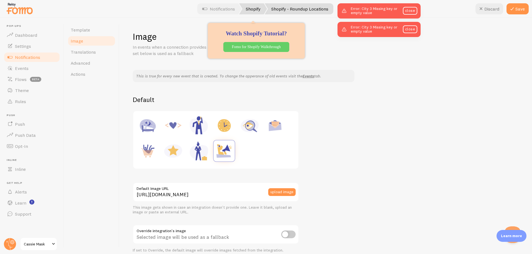
click at [254, 12] on link "Shopify" at bounding box center [253, 8] width 28 height 11
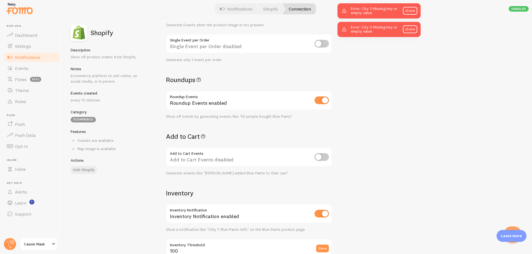
scroll to position [166, 0]
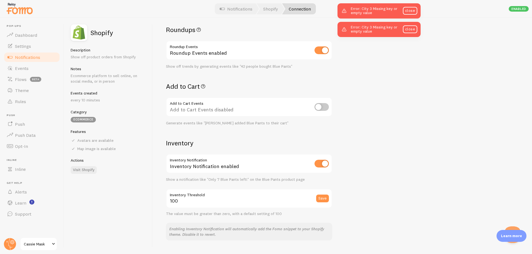
click at [320, 105] on input "checkbox" at bounding box center [321, 107] width 14 height 8
checkbox input "true"
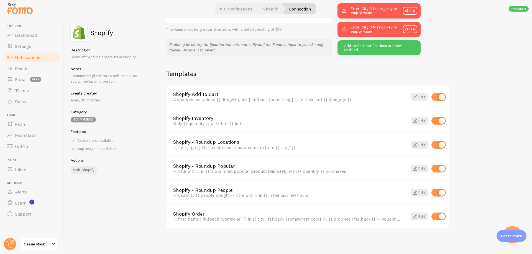
scroll to position [352, 0]
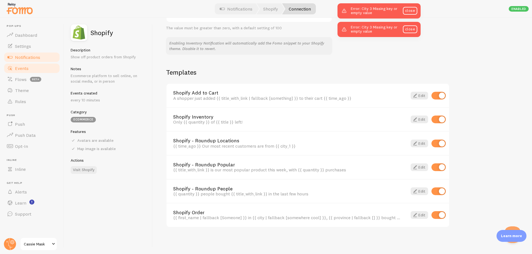
click at [32, 69] on link "Events" at bounding box center [31, 68] width 57 height 11
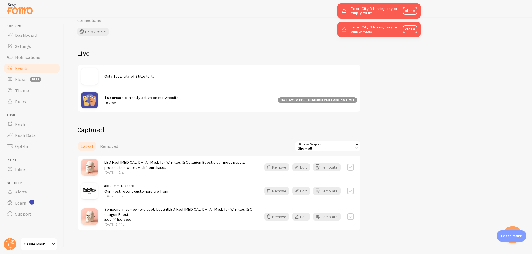
scroll to position [37, 0]
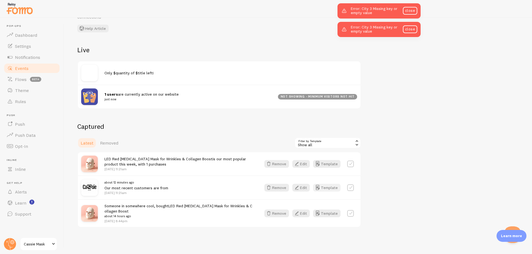
click at [332, 187] on button "Template" at bounding box center [326, 188] width 27 height 8
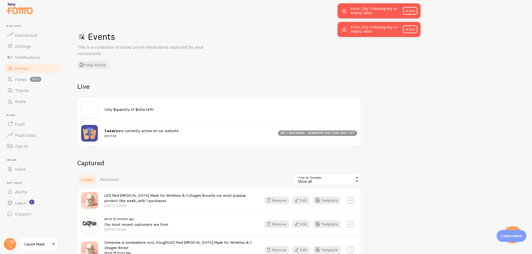
click at [142, 108] on span "Only $quantity of $title left!" at bounding box center [128, 109] width 49 height 5
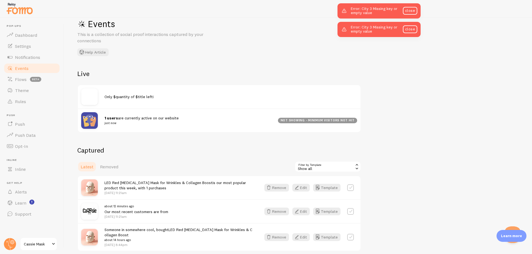
scroll to position [37, 0]
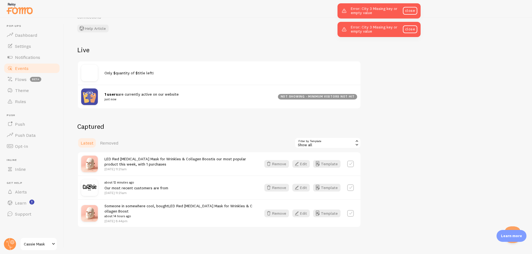
click at [94, 74] on img at bounding box center [89, 73] width 17 height 17
click at [320, 188] on icon "button" at bounding box center [317, 188] width 7 height 7
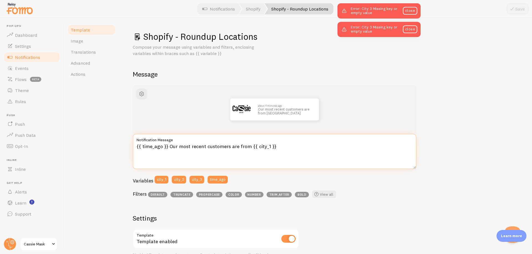
drag, startPoint x: 277, startPoint y: 149, endPoint x: 250, endPoint y: 148, distance: 26.6
click at [250, 148] on textarea "{{ time_ago }} Our most recent customers are from {{ city_1 }}" at bounding box center [275, 151] width 284 height 35
click at [260, 150] on textarea "{{ time_ago }} Our most recent customers are from {{ city_1 }}" at bounding box center [275, 151] width 284 height 35
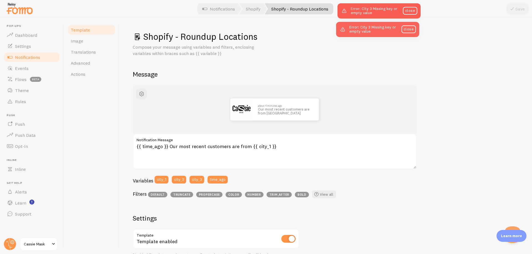
drag, startPoint x: 377, startPoint y: 32, endPoint x: 377, endPoint y: 37, distance: 5.3
click at [377, 37] on div "Error: City 3 Missing key or empty value close" at bounding box center [377, 29] width 83 height 15
drag, startPoint x: 357, startPoint y: 31, endPoint x: 340, endPoint y: 32, distance: 17.2
click at [341, 32] on div "Error: City 3 Missing key or empty value close" at bounding box center [378, 29] width 83 height 15
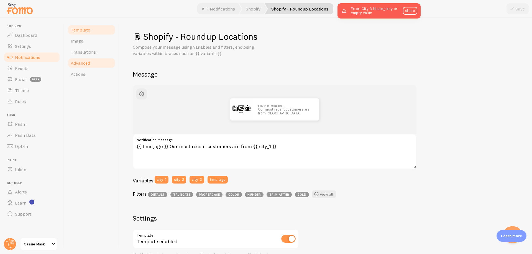
click at [104, 61] on link "Advanced" at bounding box center [91, 63] width 48 height 11
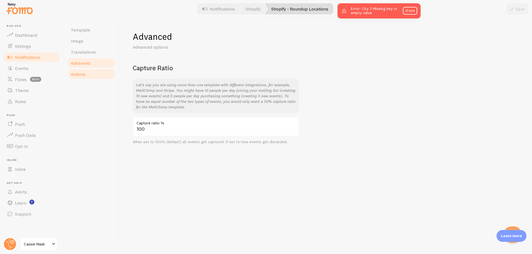
click at [100, 76] on link "Actions" at bounding box center [91, 74] width 48 height 11
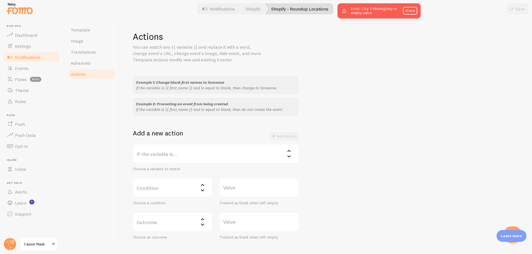
click at [199, 151] on label "If the variable is..." at bounding box center [216, 153] width 166 height 19
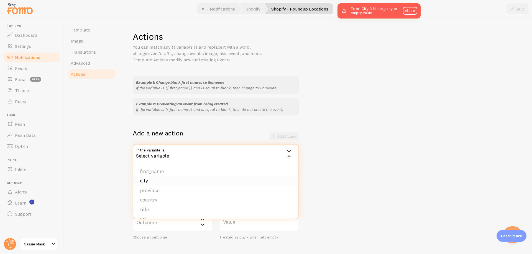
click at [174, 179] on li "city" at bounding box center [215, 181] width 165 height 10
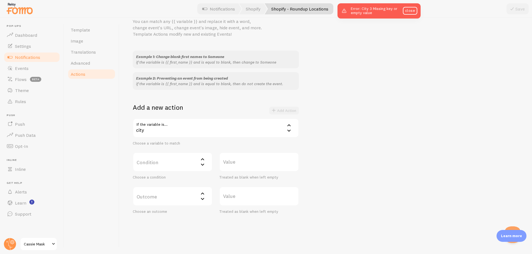
scroll to position [28, 0]
click at [176, 164] on label "Condition" at bounding box center [173, 160] width 80 height 19
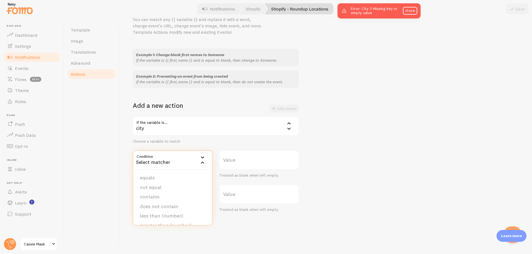
click at [112, 145] on div "Template Image Translations Advanced Actions" at bounding box center [91, 136] width 55 height 237
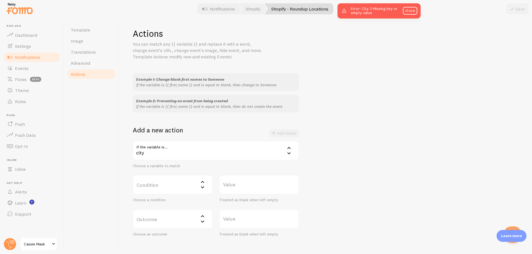
scroll to position [0, 0]
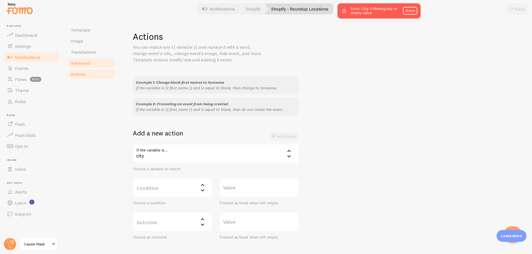
click at [77, 64] on span "Advanced" at bounding box center [80, 63] width 19 height 6
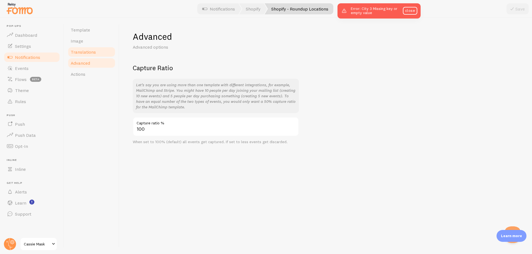
click at [83, 55] on link "Translations" at bounding box center [91, 52] width 48 height 11
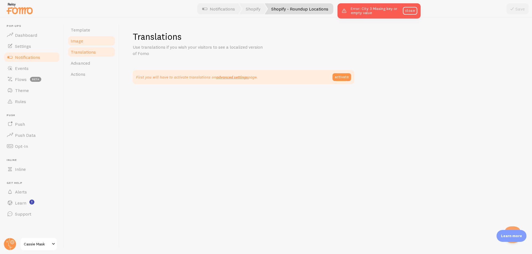
click at [83, 46] on link "Image" at bounding box center [91, 40] width 48 height 11
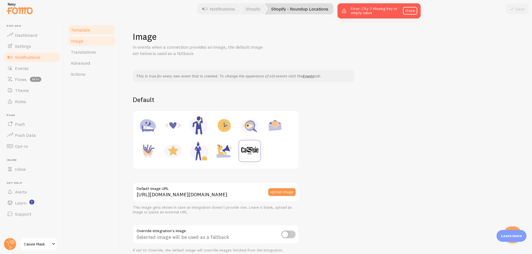
click at [87, 30] on span "Template" at bounding box center [80, 30] width 19 height 6
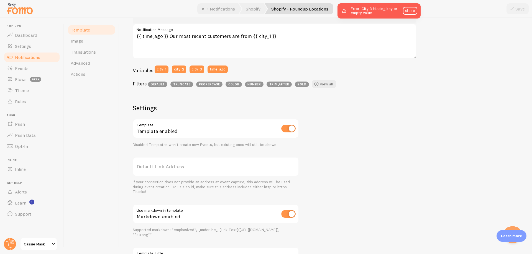
scroll to position [111, 0]
click at [180, 169] on label "Default Link Address" at bounding box center [216, 166] width 166 height 19
click at [180, 169] on input "Default Link Address" at bounding box center [216, 166] width 166 height 19
click at [326, 166] on div "about 4 minutes ago Our most recent customers are from San Francisco {{ time_ag…" at bounding box center [326, 127] width 386 height 305
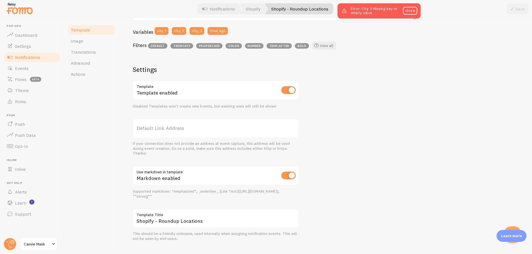
scroll to position [159, 0]
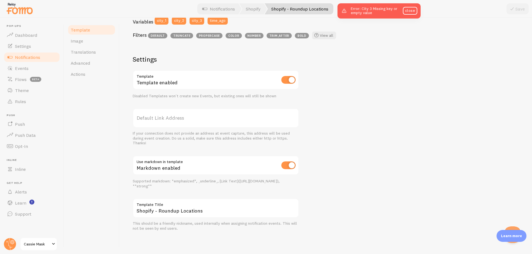
click at [225, 208] on label "Template Title" at bounding box center [216, 203] width 166 height 9
click at [225, 208] on input "Shopify - Roundup Locations" at bounding box center [216, 208] width 166 height 19
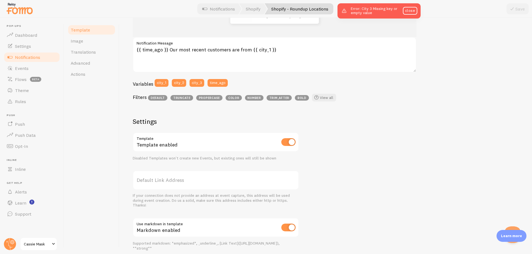
scroll to position [76, 0]
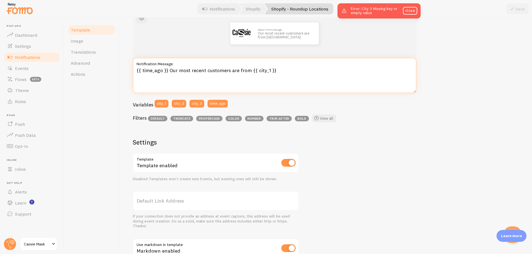
click at [206, 73] on textarea "{{ time_ago }} Our most recent customers are from {{ city_1 }}" at bounding box center [275, 75] width 284 height 35
paste textarea "quantity }} people bought ##{{ title }} in the last few hours"
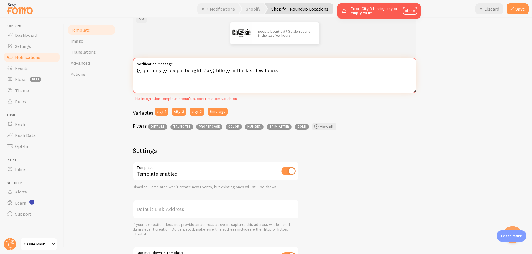
click at [285, 72] on textarea "{{ quantity }} people bought ##{{ title }} in the last few hours" at bounding box center [275, 75] width 284 height 35
click at [208, 72] on textarea "{{ quantity }} people bought ##{{ title }} in the last few hours" at bounding box center [275, 75] width 284 height 35
click at [271, 71] on textarea "{{ quantity }} people bought {{ title }} in the last few hours" at bounding box center [275, 75] width 284 height 35
click at [136, 71] on textarea "{{ quantity }} people bought {{ title }} in the last few hours" at bounding box center [275, 75] width 284 height 35
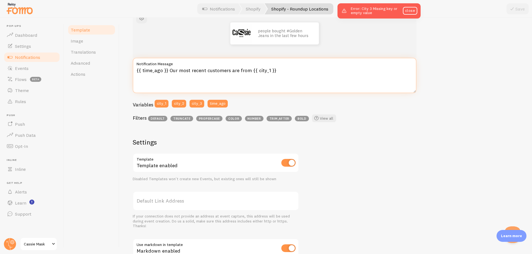
click at [248, 84] on textarea "{{ time_ago }} Our most recent customers are from {{ city_1 }}" at bounding box center [275, 75] width 284 height 35
click at [276, 72] on textarea "{{ time_ago }} Our most recent customers are from {{ city_1 }}" at bounding box center [275, 75] width 284 height 35
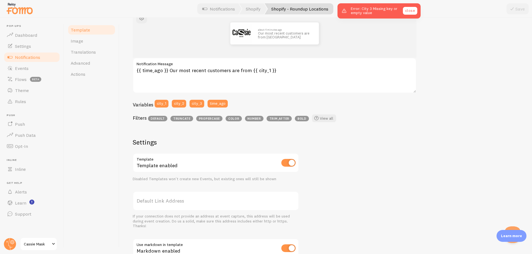
click at [411, 12] on link "close" at bounding box center [410, 11] width 14 height 8
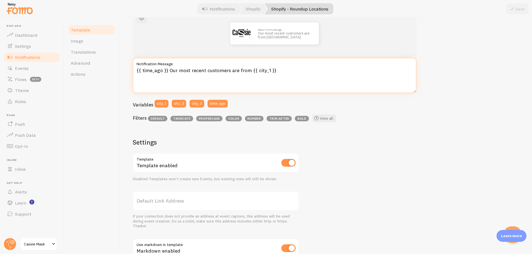
click at [274, 72] on textarea "{{ time_ago }} Our most recent customers are from {{ city_1 }}" at bounding box center [275, 75] width 284 height 35
click at [253, 69] on textarea "{{ time_ago }} Our most recent customers are from {{ city_1 }" at bounding box center [275, 75] width 284 height 35
click at [298, 72] on textarea "{{ time_ago }} Our most recent customers are from { city_1 }" at bounding box center [275, 75] width 284 height 35
drag, startPoint x: 293, startPoint y: 75, endPoint x: 250, endPoint y: 72, distance: 43.3
click at [250, 72] on textarea "{{ time_ago }} Our most recent customers are from { city_1 }" at bounding box center [275, 75] width 284 height 35
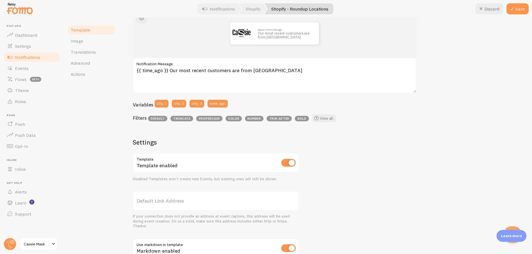
click at [466, 74] on div "about 4 minutes ago Our most recent customers are from United State {{ time_ago…" at bounding box center [326, 161] width 386 height 305
click at [293, 70] on textarea "{{ time_ago }} Our most recent customers are from United States" at bounding box center [275, 75] width 284 height 35
drag, startPoint x: 293, startPoint y: 70, endPoint x: 268, endPoint y: 70, distance: 25.2
click at [277, 70] on textarea "{{ time_ago }} Our most recent customers are from United States" at bounding box center [275, 75] width 284 height 35
click at [249, 71] on textarea "{{ time_ago }} Our most recent customers are from United States" at bounding box center [275, 75] width 284 height 35
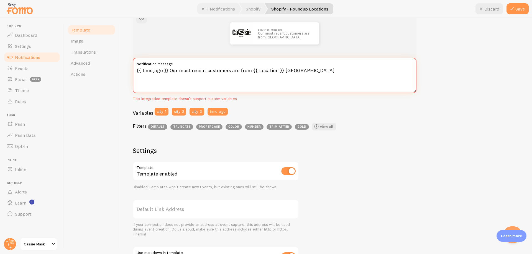
click at [274, 69] on textarea "{{ time_ago }} Our most recent customers are from {{ Location }} United States" at bounding box center [275, 75] width 284 height 35
click at [315, 73] on textarea "{{ time_ago }} Our most recent customers are from {{ Locations }} United States" at bounding box center [275, 75] width 284 height 35
drag, startPoint x: 285, startPoint y: 71, endPoint x: 250, endPoint y: 72, distance: 34.9
click at [250, 72] on textarea "{{ time_ago }} Our most recent customers are from {{ Locations }} United States" at bounding box center [275, 75] width 284 height 35
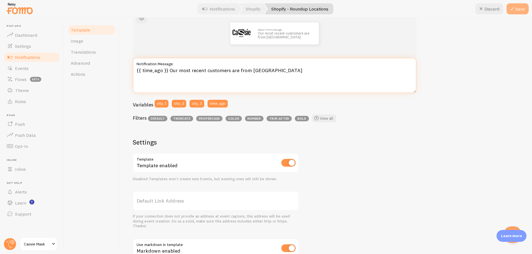
type textarea "{{ time_ago }} Our most recent customers are from United States"
click at [527, 12] on button "Save" at bounding box center [517, 8] width 22 height 11
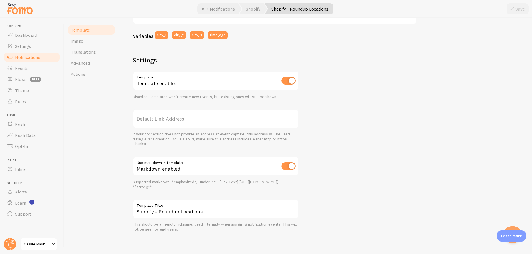
scroll to position [146, 0]
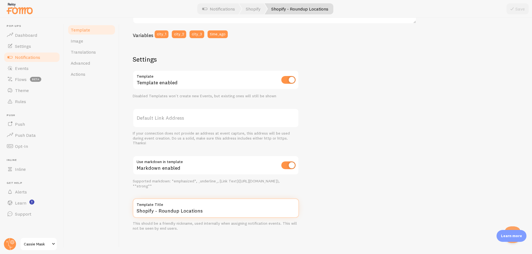
click at [238, 209] on input "Shopify - Roundup Locations" at bounding box center [216, 208] width 166 height 19
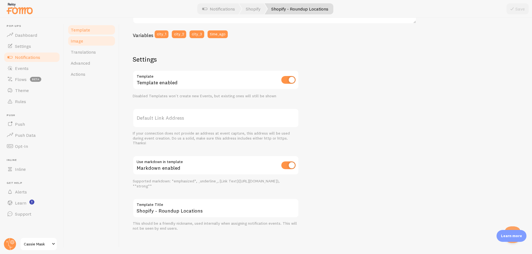
click at [82, 41] on span "Image" at bounding box center [77, 41] width 12 height 6
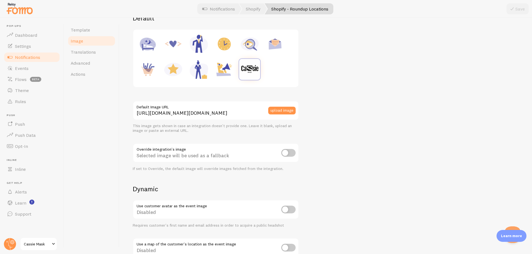
scroll to position [83, 0]
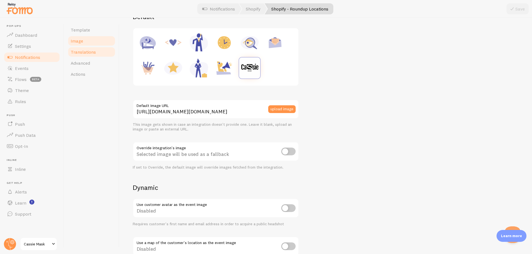
click at [93, 55] on link "Translations" at bounding box center [91, 52] width 48 height 11
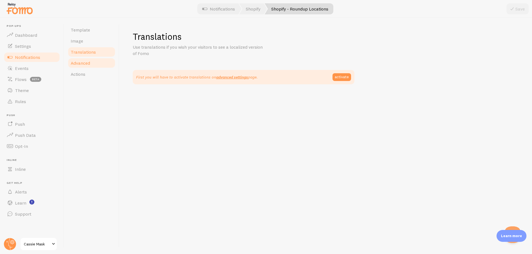
click at [91, 61] on link "Advanced" at bounding box center [91, 63] width 48 height 11
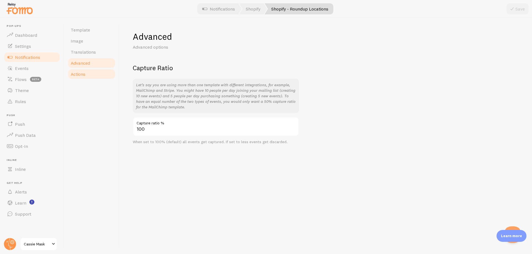
click at [88, 70] on link "Actions" at bounding box center [91, 74] width 48 height 11
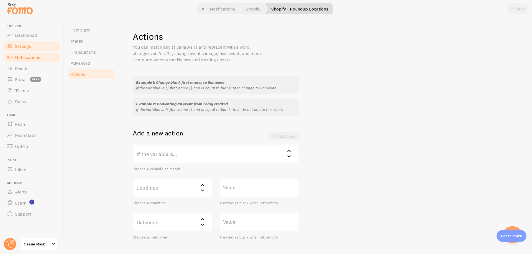
click at [28, 48] on span "Settings" at bounding box center [23, 46] width 16 height 6
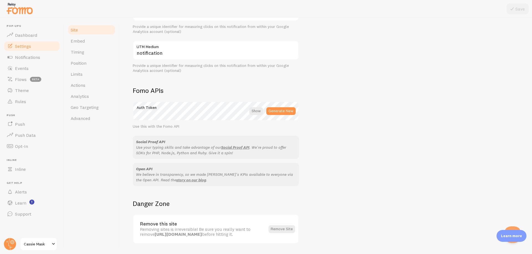
scroll to position [268, 0]
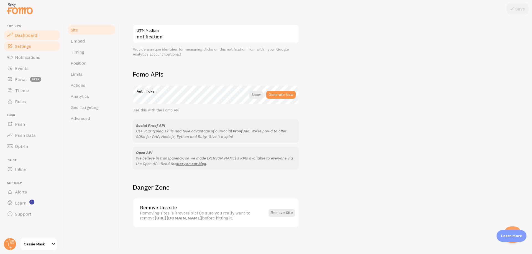
click at [32, 37] on span "Dashboard" at bounding box center [26, 35] width 22 height 6
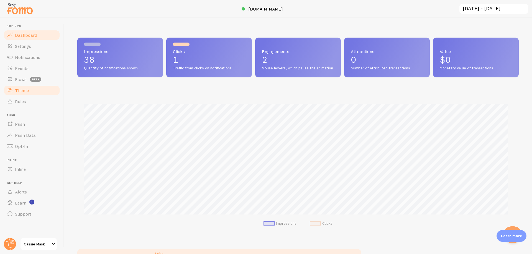
scroll to position [145, 437]
click at [31, 93] on link "Theme" at bounding box center [31, 90] width 57 height 11
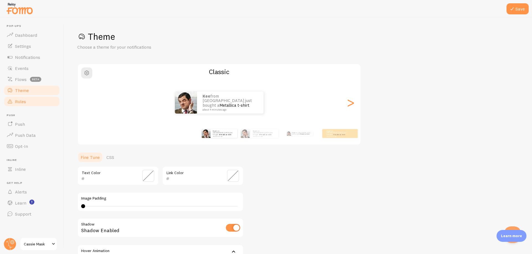
click at [32, 101] on link "Rules" at bounding box center [31, 101] width 57 height 11
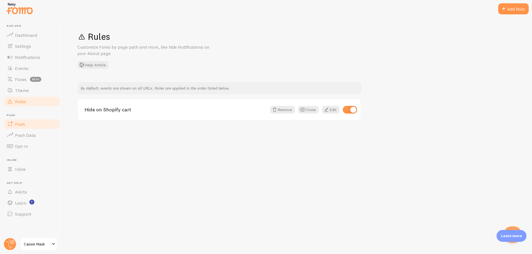
click at [30, 125] on link "Push" at bounding box center [31, 124] width 57 height 11
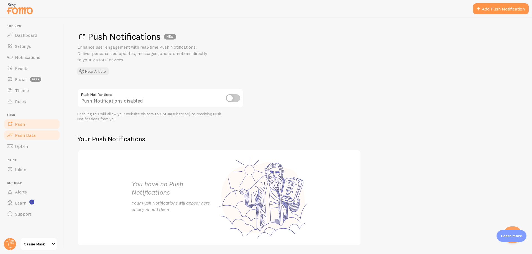
click at [33, 132] on link "Push Data" at bounding box center [31, 135] width 57 height 11
